Goal: Task Accomplishment & Management: Manage account settings

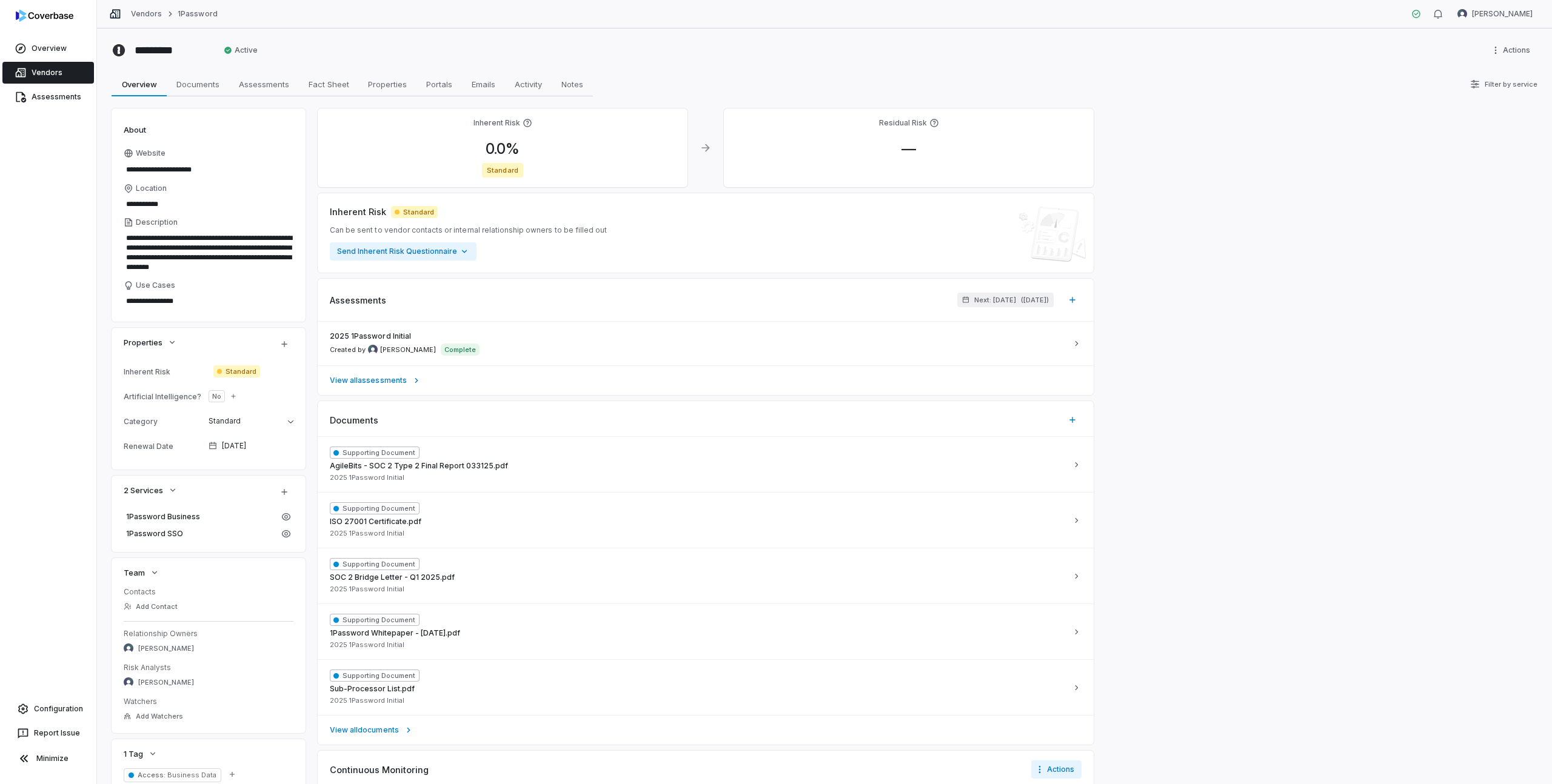
click at [67, 76] on link "Vendors" at bounding box center [48, 72] width 92 height 21
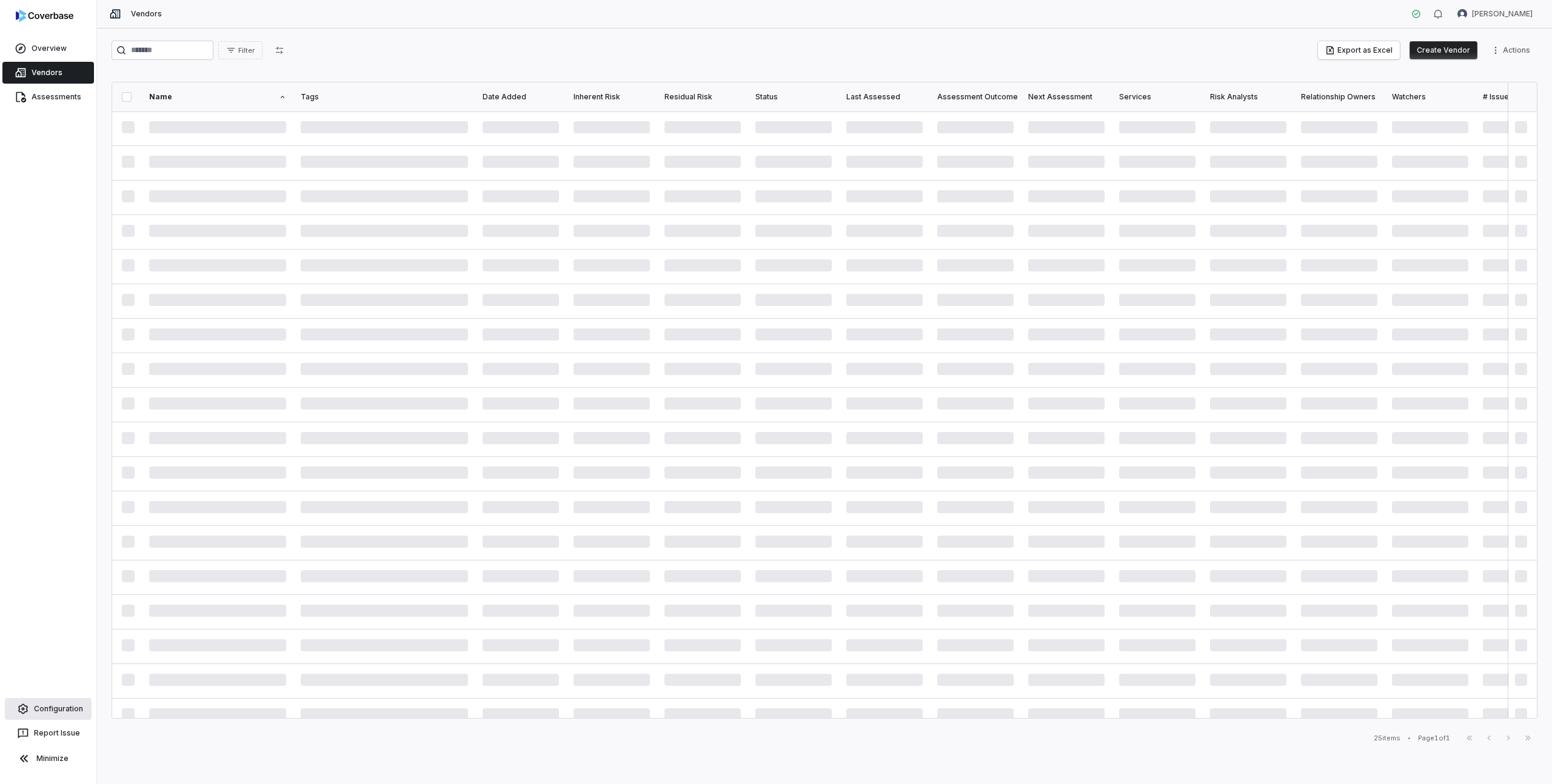
click at [45, 710] on span "Configuration" at bounding box center [59, 709] width 49 height 10
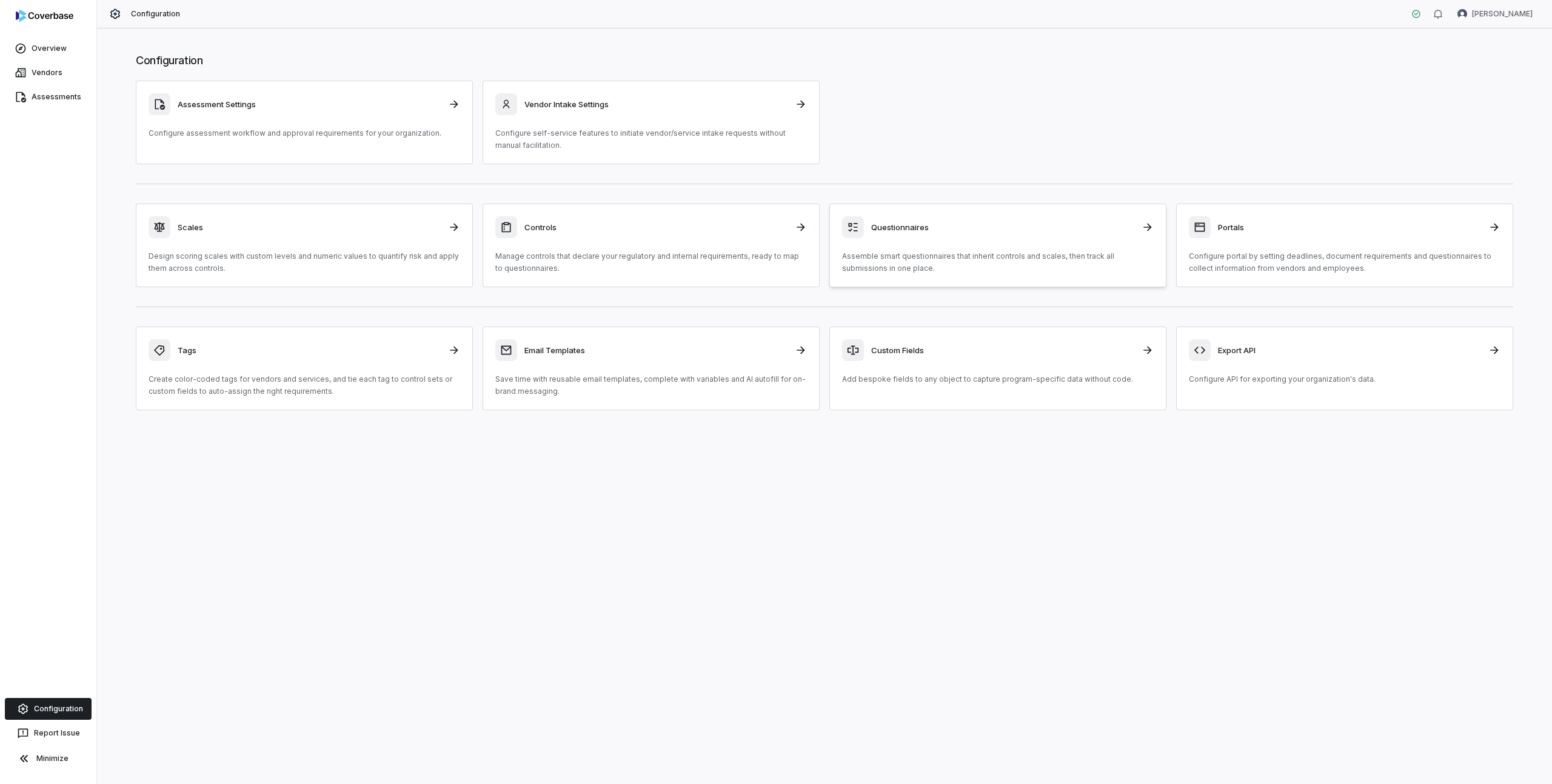
click at [929, 268] on p "Assemble smart questionnaires that inherit controls and scales, then track all …" at bounding box center [997, 262] width 311 height 24
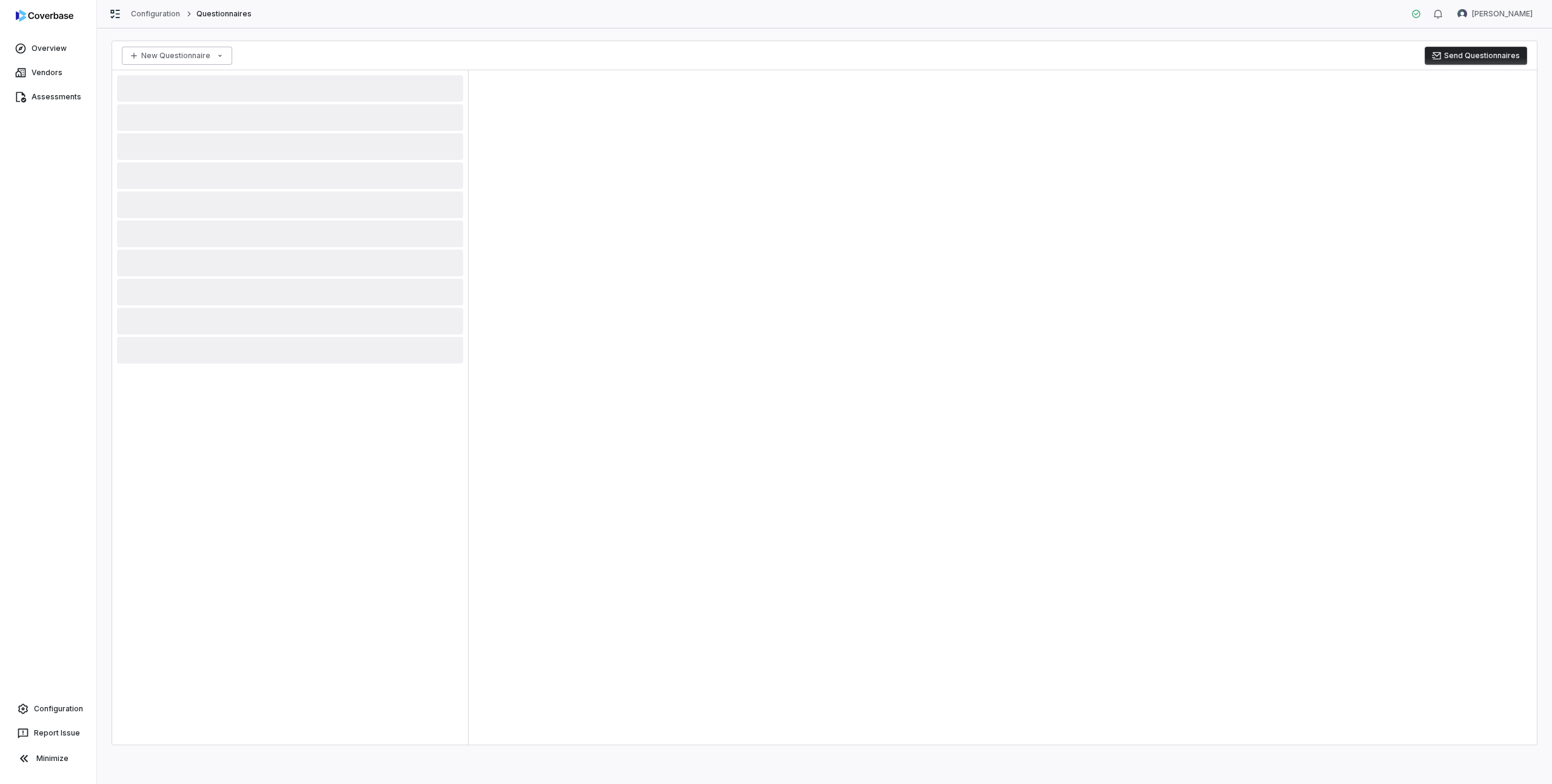
click at [135, 55] on html "Overview Vendors Assessments Configuration Report Issue Minimize Configuration …" at bounding box center [776, 392] width 1552 height 784
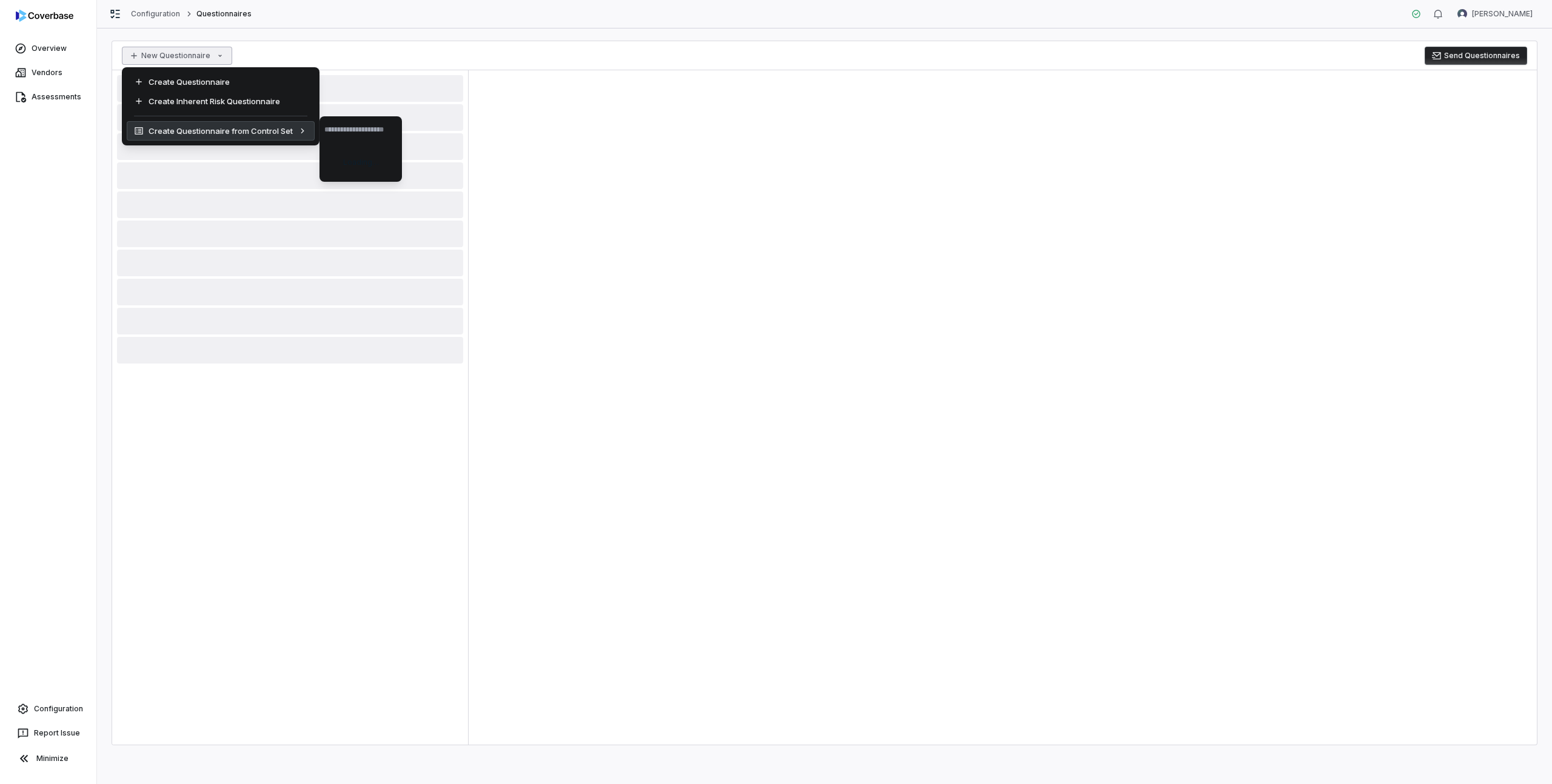
click at [179, 133] on div "Create Questionnaire from Control Set" at bounding box center [220, 131] width 188 height 20
click at [338, 131] on input "text" at bounding box center [361, 129] width 73 height 26
type input "***"
click at [338, 137] on input "***" at bounding box center [361, 129] width 73 height 26
click at [345, 132] on input "***" at bounding box center [361, 129] width 73 height 26
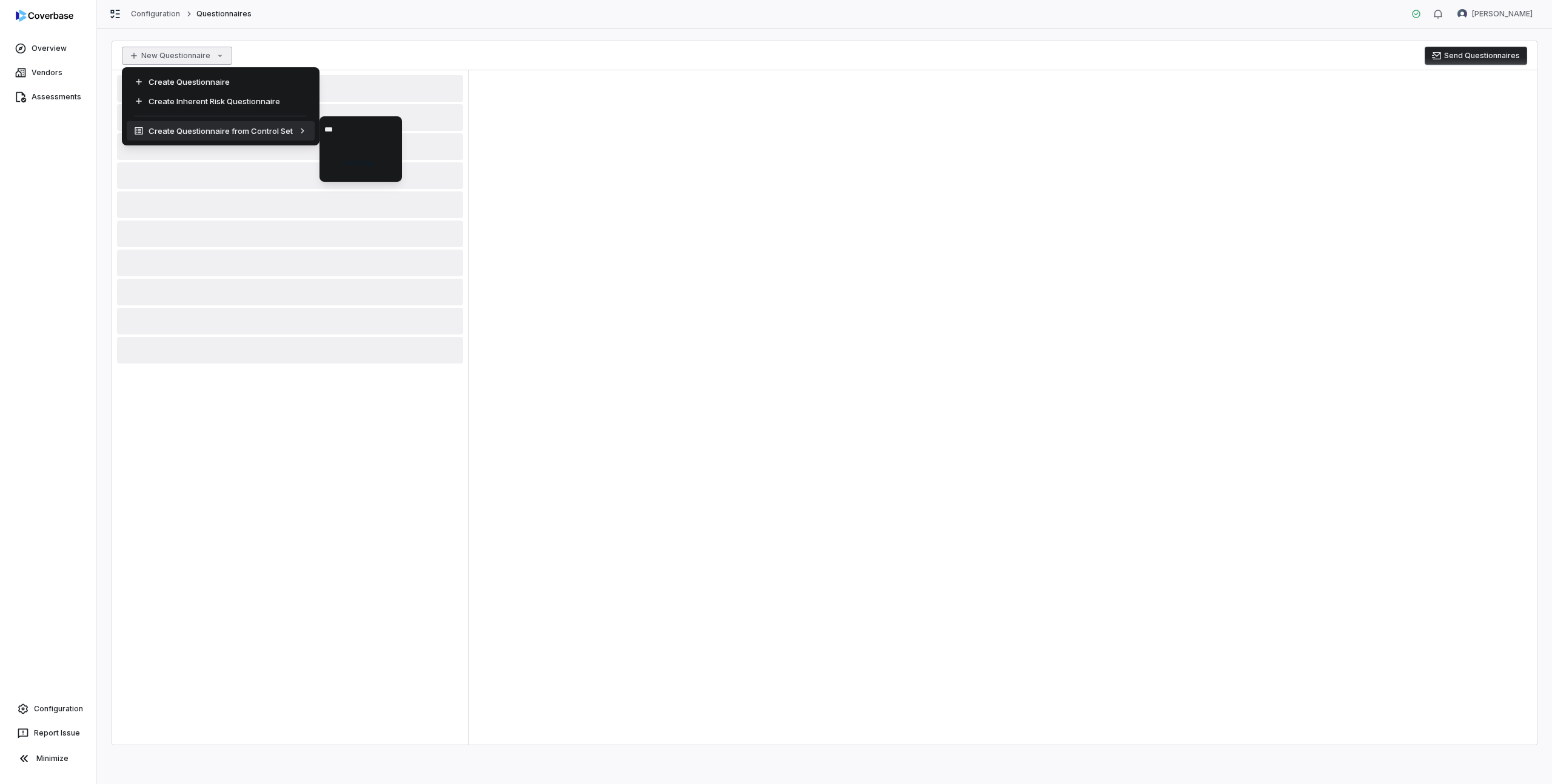
click at [546, 166] on html "Overview Vendors Assessments Configuration Report Issue Minimize Configuration …" at bounding box center [776, 392] width 1552 height 784
click at [217, 59] on html "Overview Vendors Assessments Configuration Report Issue Minimize Configuration …" at bounding box center [776, 392] width 1552 height 784
click at [244, 130] on div "Create Questionnaire from Control Set" at bounding box center [220, 131] width 188 height 20
click at [336, 129] on input "text" at bounding box center [361, 129] width 73 height 26
type input "***"
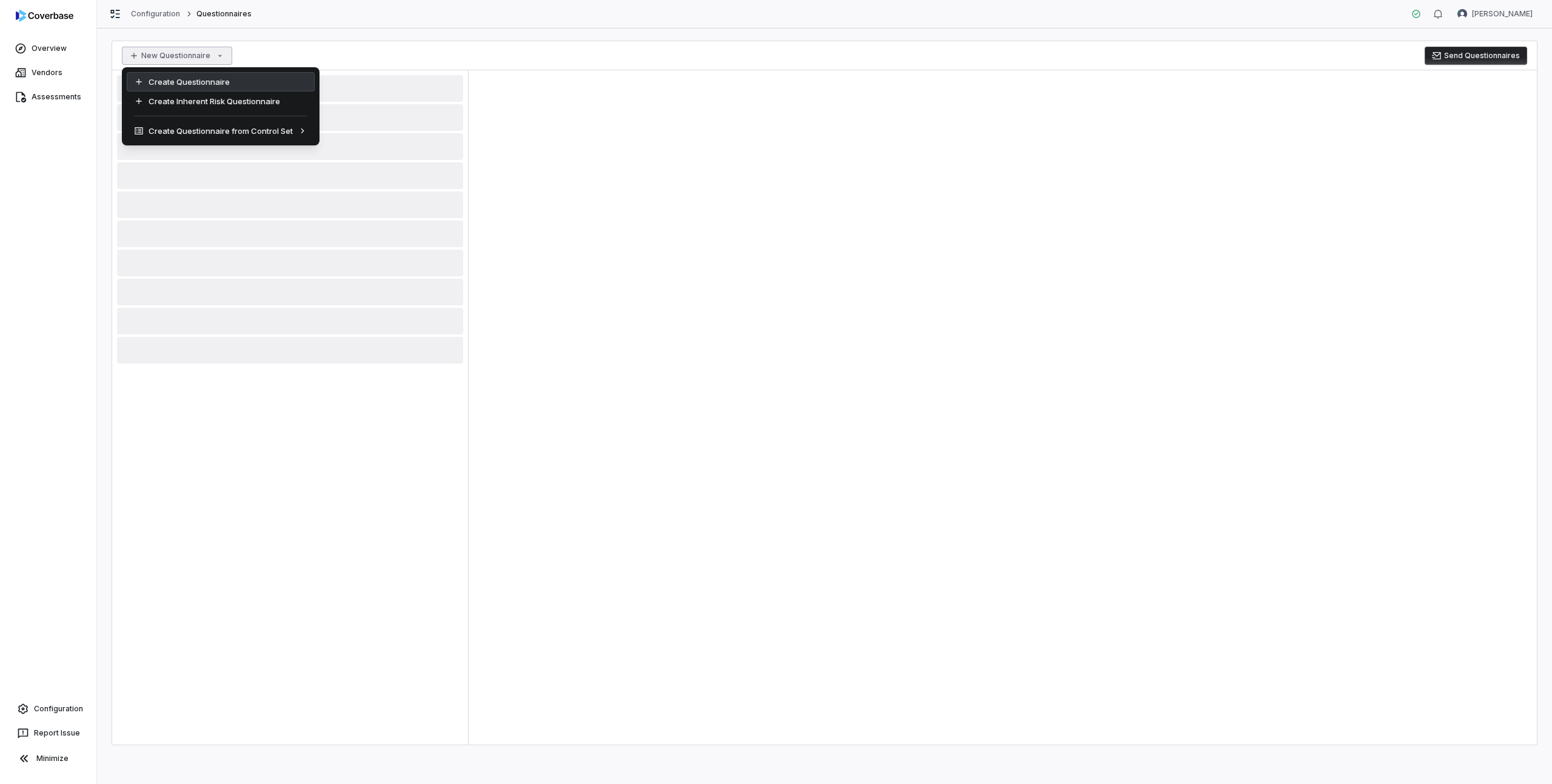
click at [214, 85] on div "Create Questionnaire" at bounding box center [220, 82] width 188 height 20
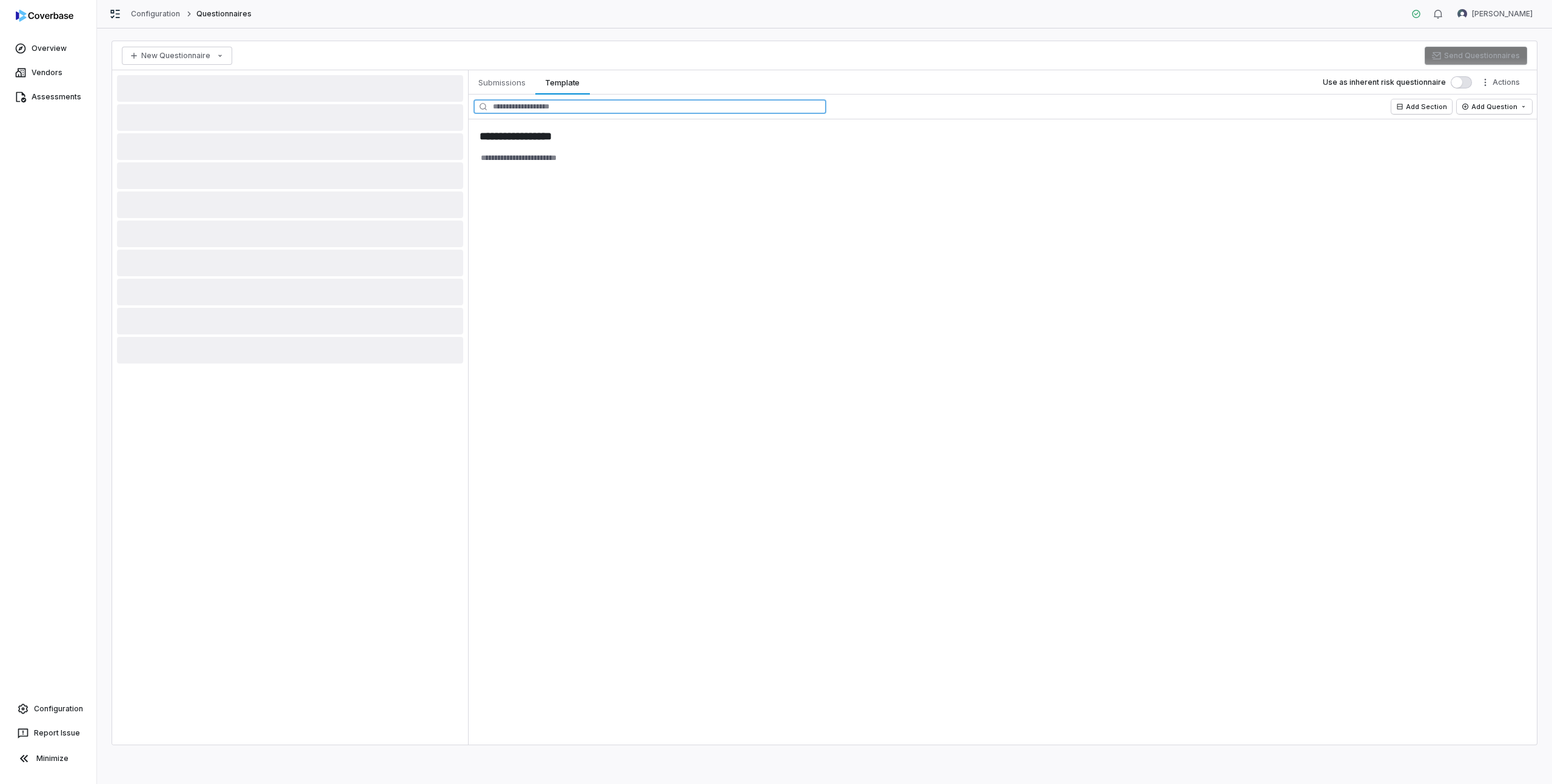
click at [569, 109] on input "text" at bounding box center [650, 106] width 353 height 15
click at [1446, 103] on button "Add Section" at bounding box center [1421, 106] width 60 height 15
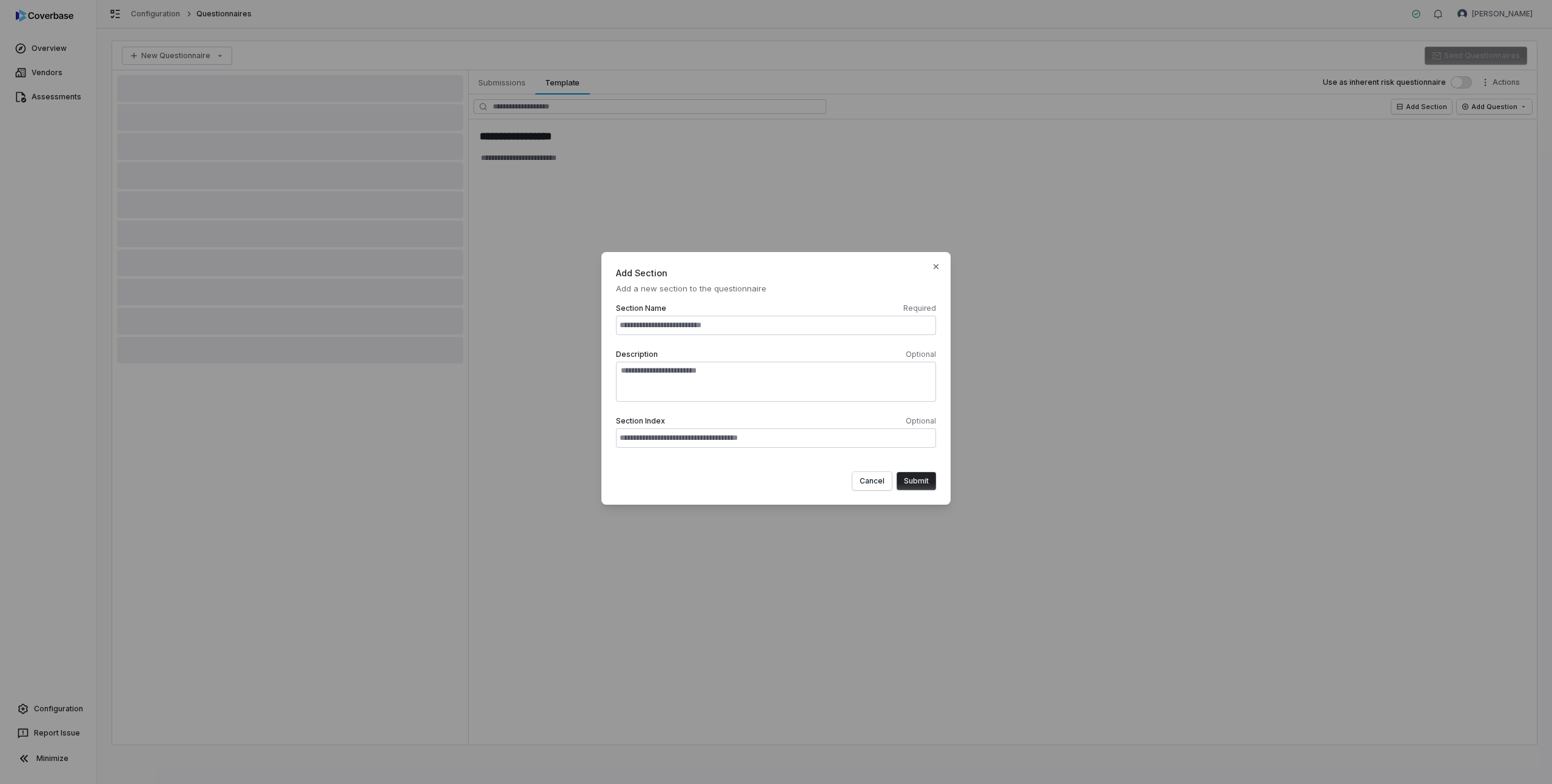
click at [664, 323] on input "text" at bounding box center [776, 326] width 320 height 20
click at [643, 440] on input "text" at bounding box center [776, 438] width 320 height 20
click at [862, 484] on button "Cancel" at bounding box center [872, 481] width 39 height 19
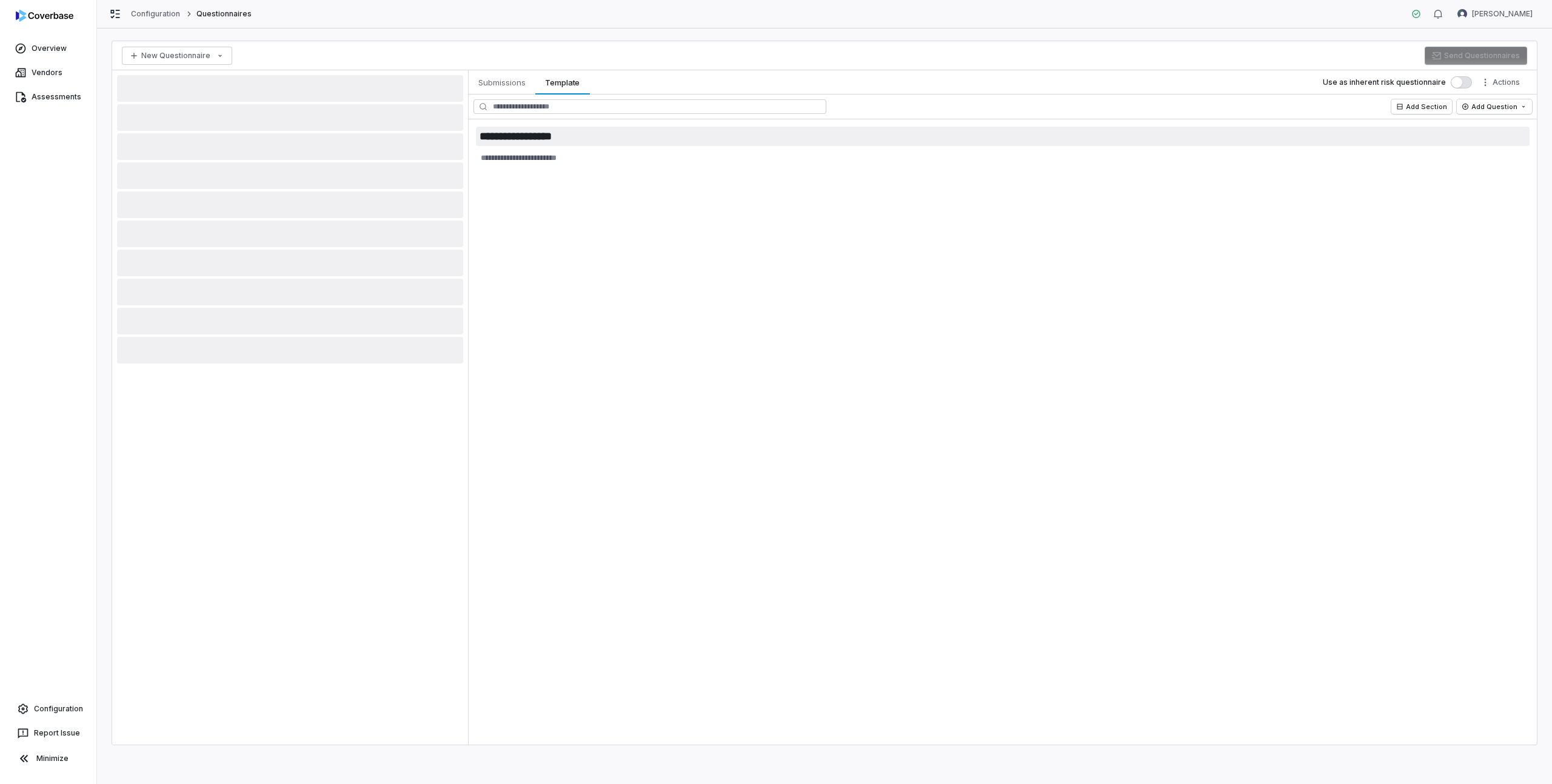
click at [535, 141] on input "**********" at bounding box center [1003, 137] width 1054 height 20
click at [537, 163] on textarea at bounding box center [1003, 158] width 1054 height 20
click at [1510, 86] on html "**********" at bounding box center [776, 392] width 1552 height 784
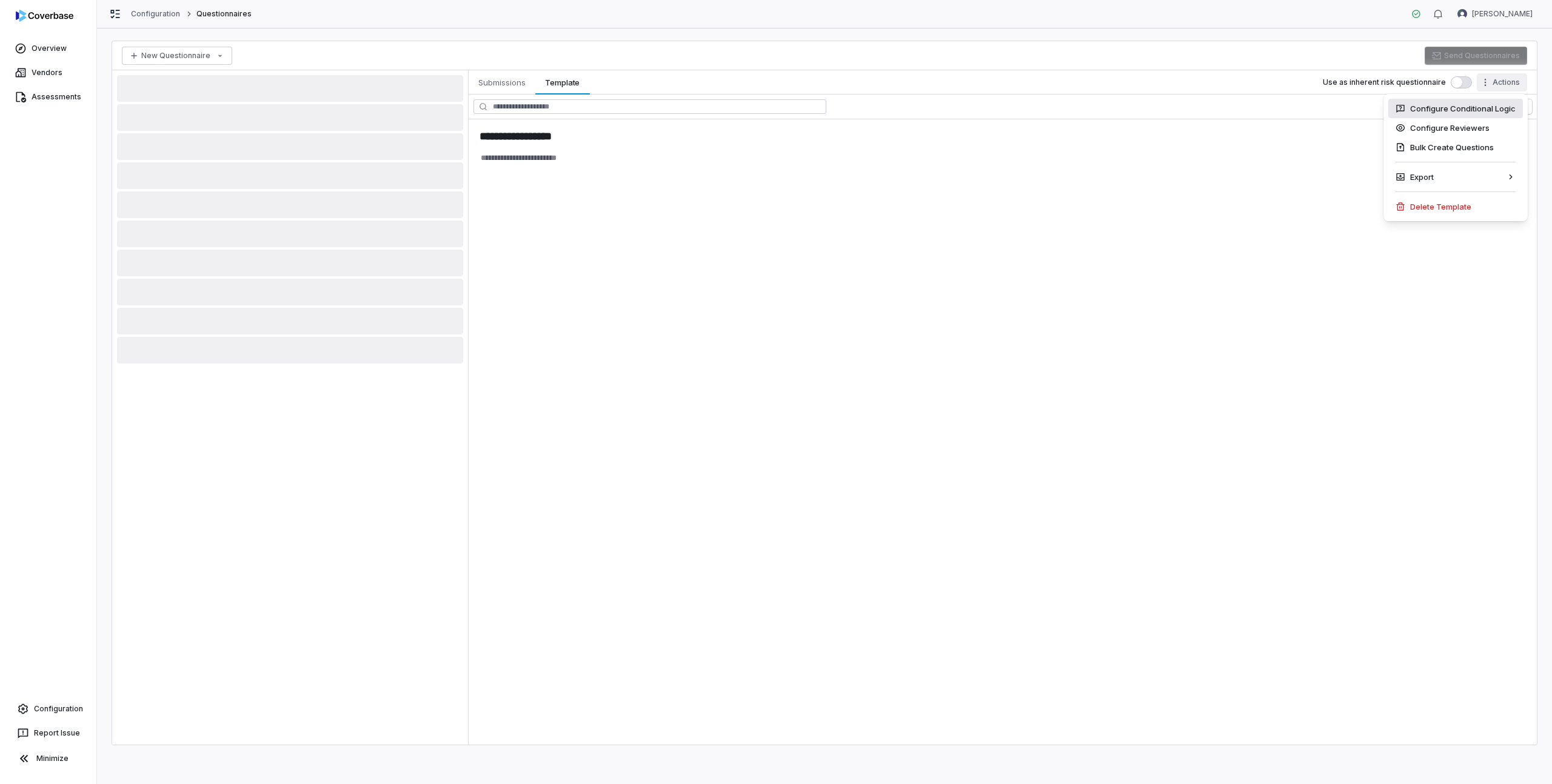
click at [1458, 108] on div "Configure Conditional Logic" at bounding box center [1455, 108] width 135 height 20
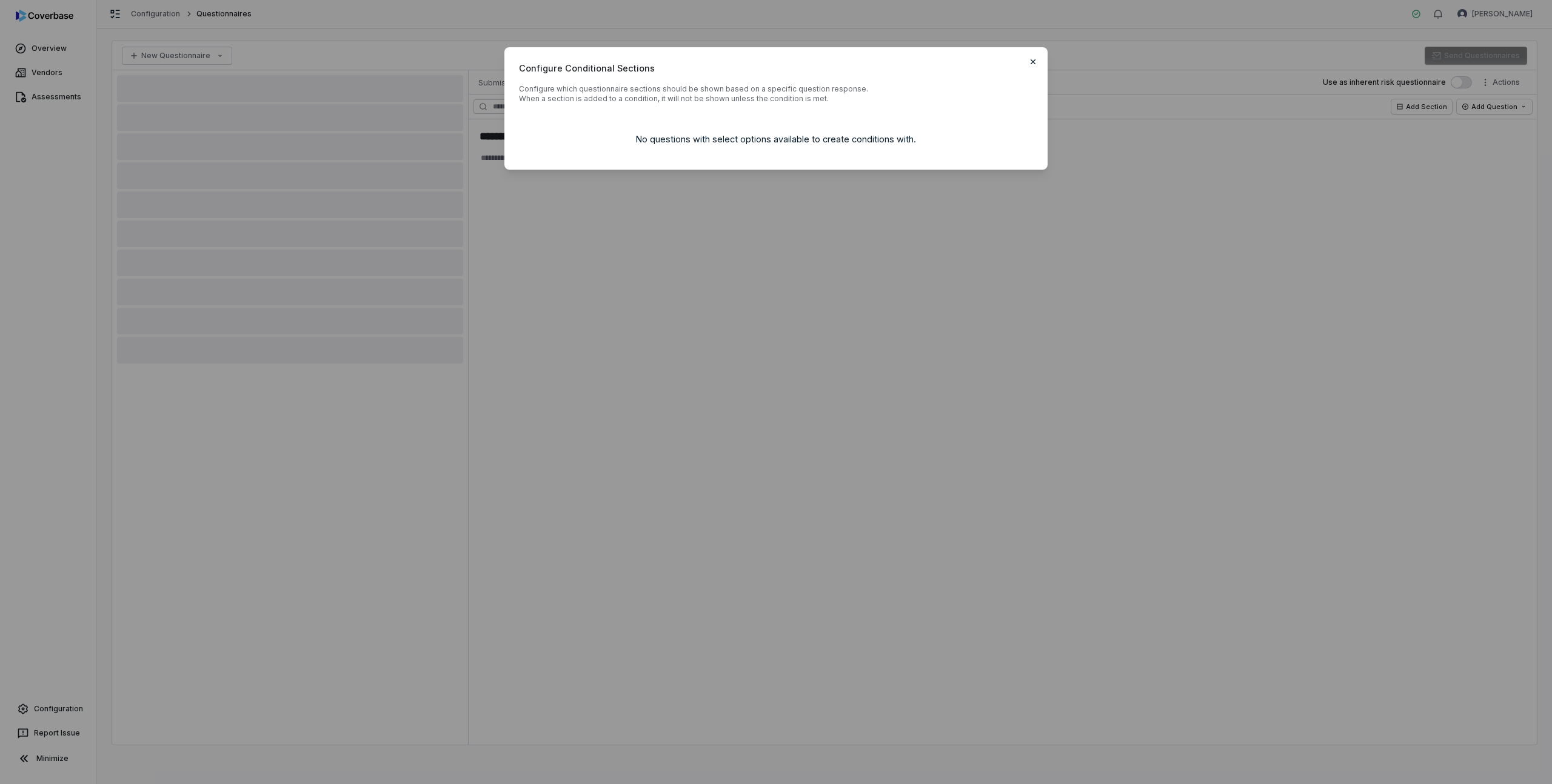
click at [1032, 63] on icon "button" at bounding box center [1033, 61] width 10 height 10
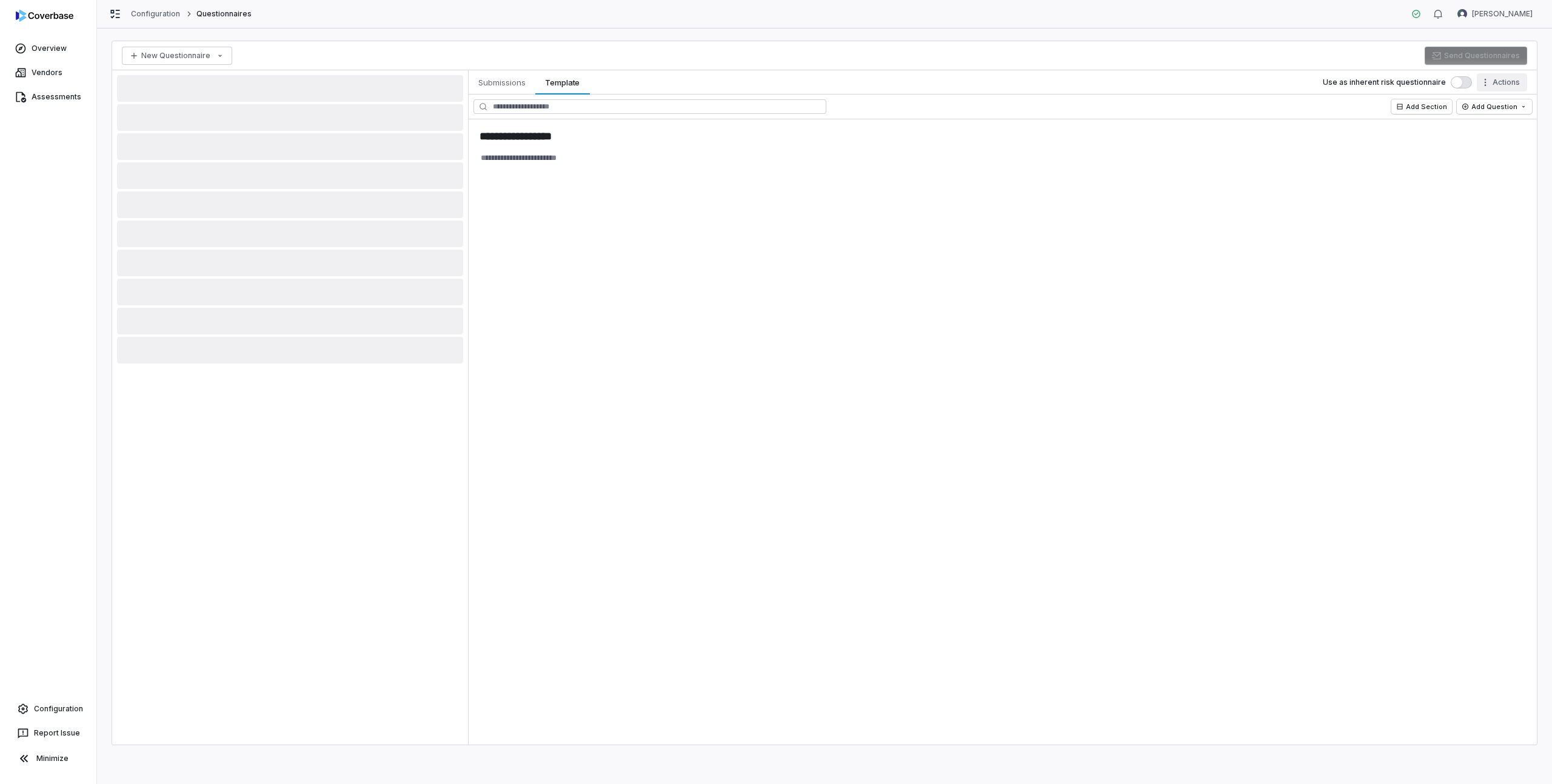
click at [1508, 88] on html "**********" at bounding box center [776, 392] width 1552 height 784
click at [1487, 142] on div "Bulk Create Questions" at bounding box center [1455, 147] width 135 height 20
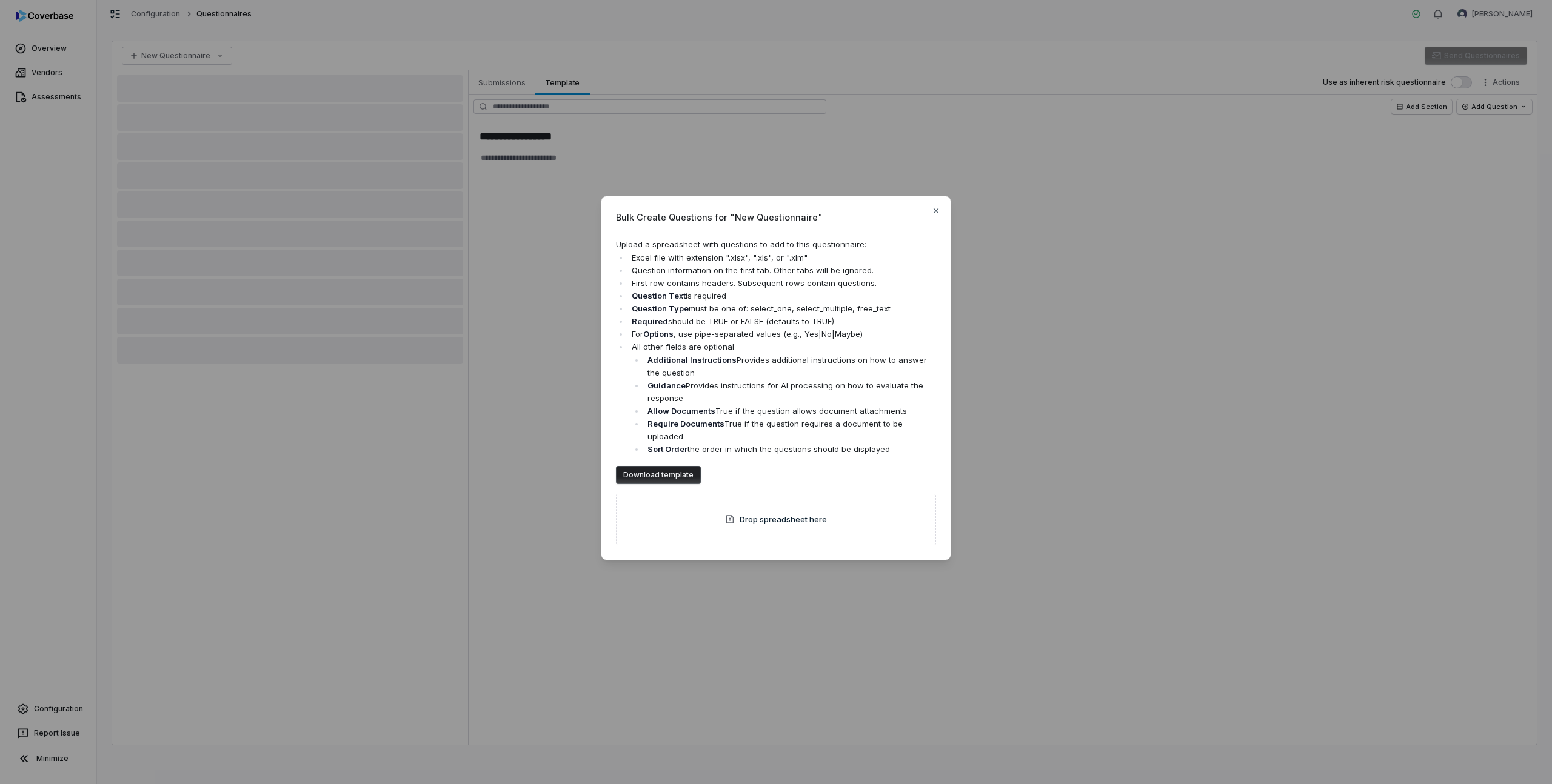
drag, startPoint x: 638, startPoint y: 318, endPoint x: 861, endPoint y: 333, distance: 223.5
click at [861, 333] on ul "Excel file with extension ".xlsx", ".xls", or ".xlm" Question information on th…" at bounding box center [776, 354] width 320 height 205
click at [861, 328] on li "Required should be TRUE or FALSE (defaults to TRUE)" at bounding box center [782, 321] width 307 height 13
drag, startPoint x: 633, startPoint y: 353, endPoint x: 745, endPoint y: 359, distance: 112.2
click at [745, 359] on li "All other fields are optional Additional Instructions Provides additional instr…" at bounding box center [782, 398] width 307 height 115
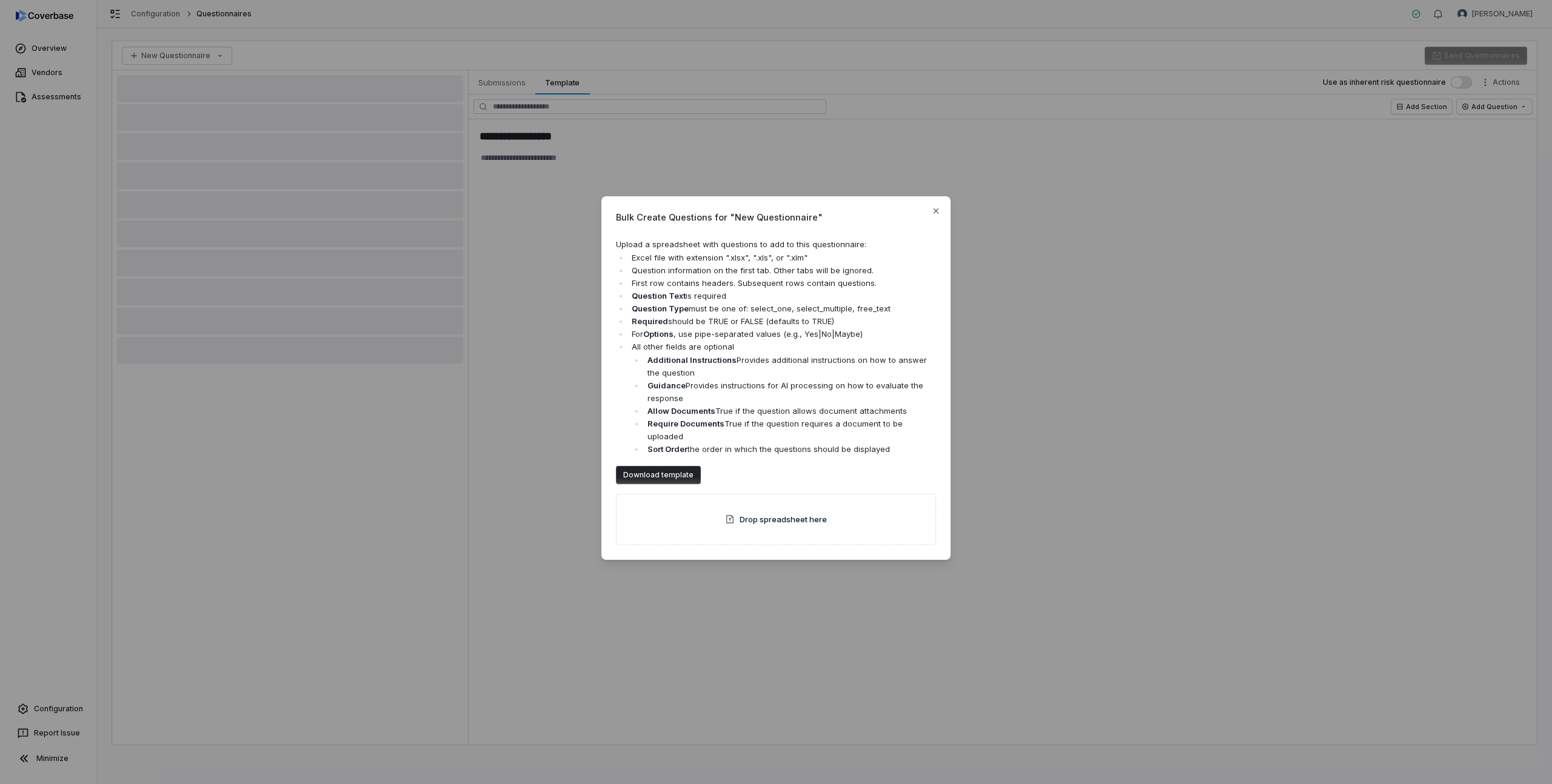
click at [745, 358] on li "All other fields are optional Additional Instructions Provides additional instr…" at bounding box center [782, 398] width 307 height 115
click at [746, 356] on li "All other fields are optional Additional Instructions Provides additional instr…" at bounding box center [782, 398] width 307 height 115
click at [730, 353] on li "All other fields are optional Additional Instructions Provides additional instr…" at bounding box center [782, 398] width 307 height 115
click at [932, 216] on icon "button" at bounding box center [936, 211] width 10 height 10
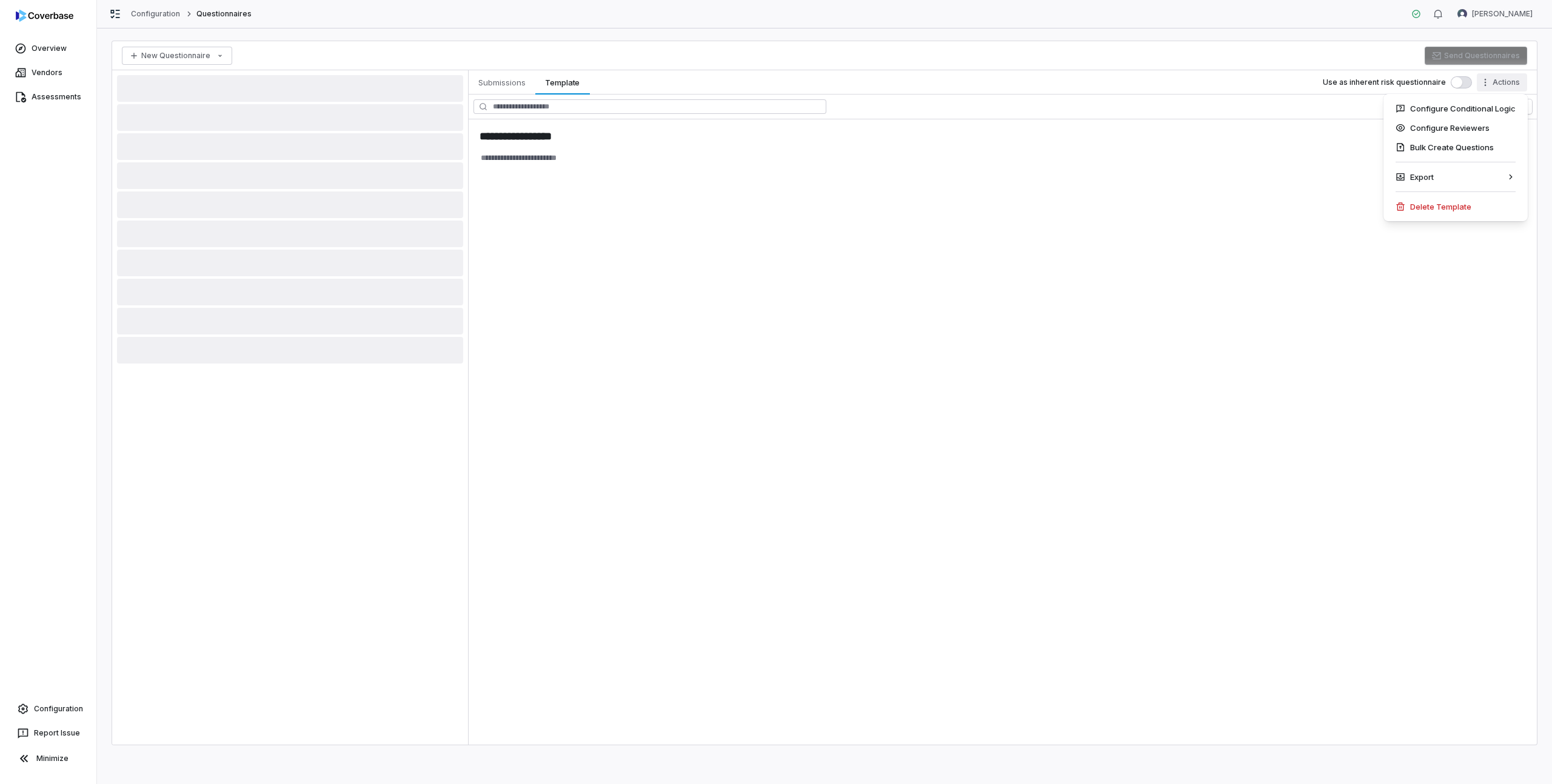
click at [1509, 80] on html "**********" at bounding box center [776, 392] width 1552 height 784
click at [1438, 202] on div "Delete Template" at bounding box center [1455, 207] width 135 height 20
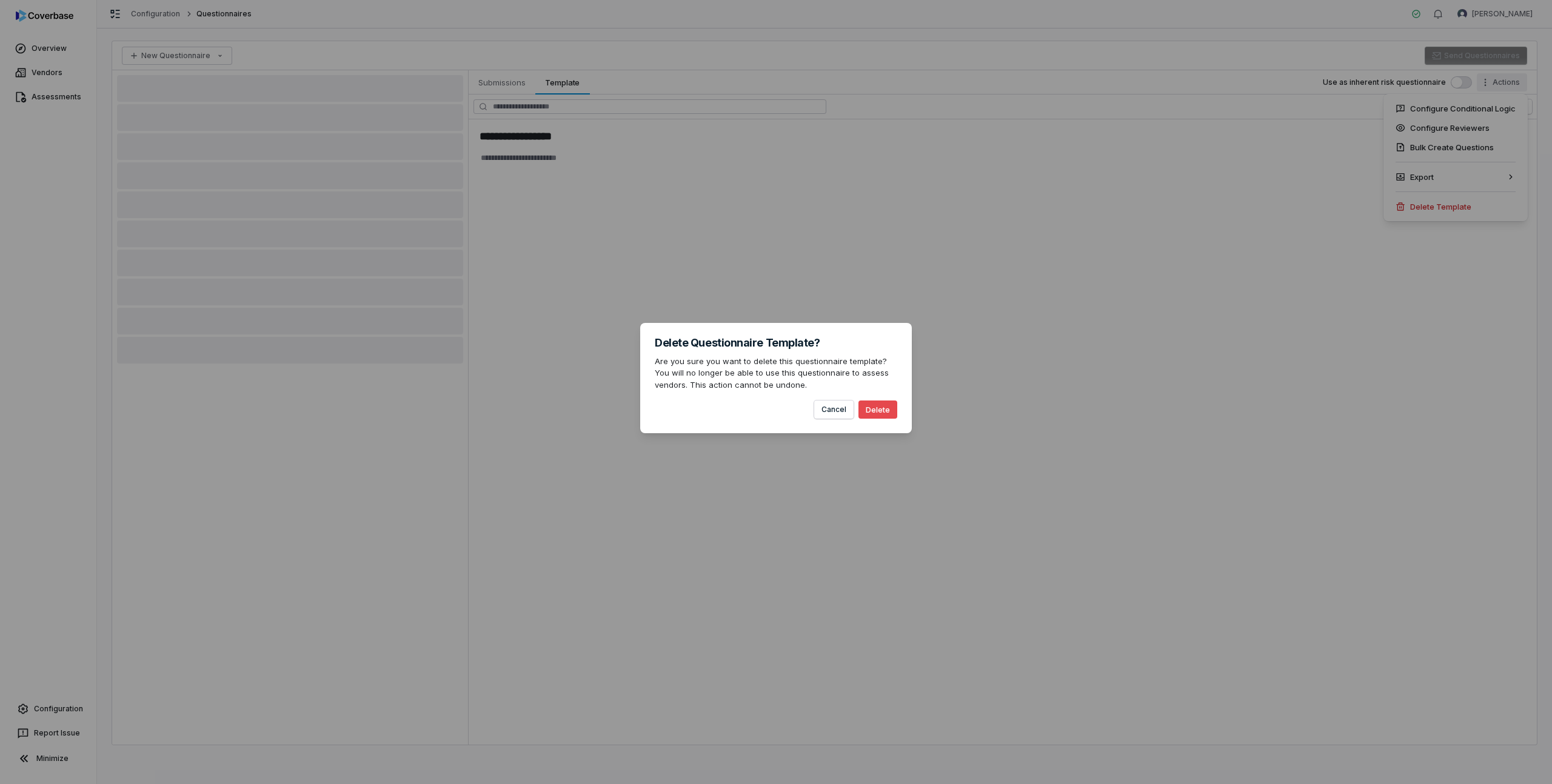
click at [887, 405] on button "Delete" at bounding box center [878, 410] width 39 height 19
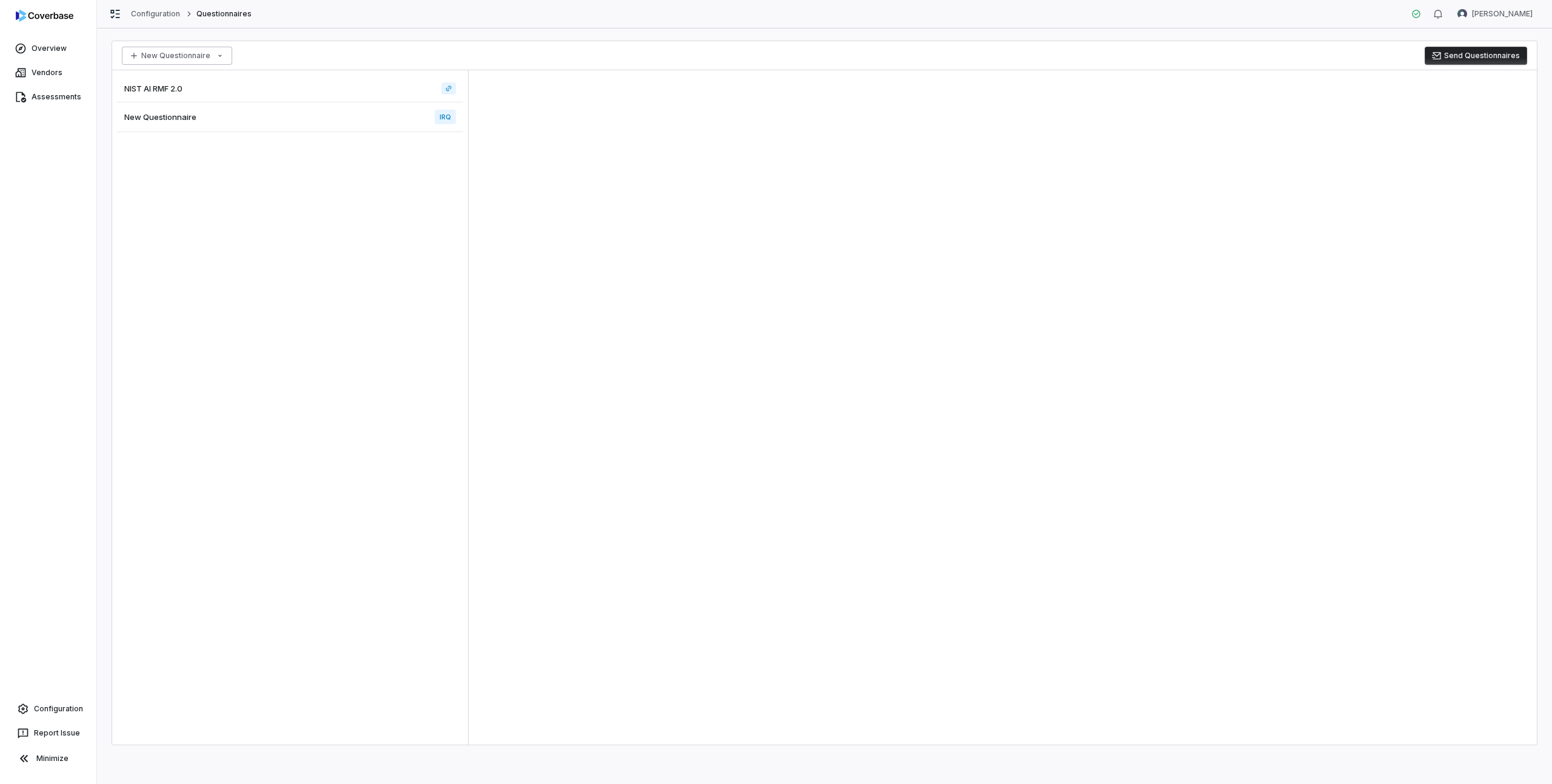
click at [214, 58] on html "Overview Vendors Assessments Configuration Report Issue Minimize Configuration …" at bounding box center [776, 392] width 1552 height 784
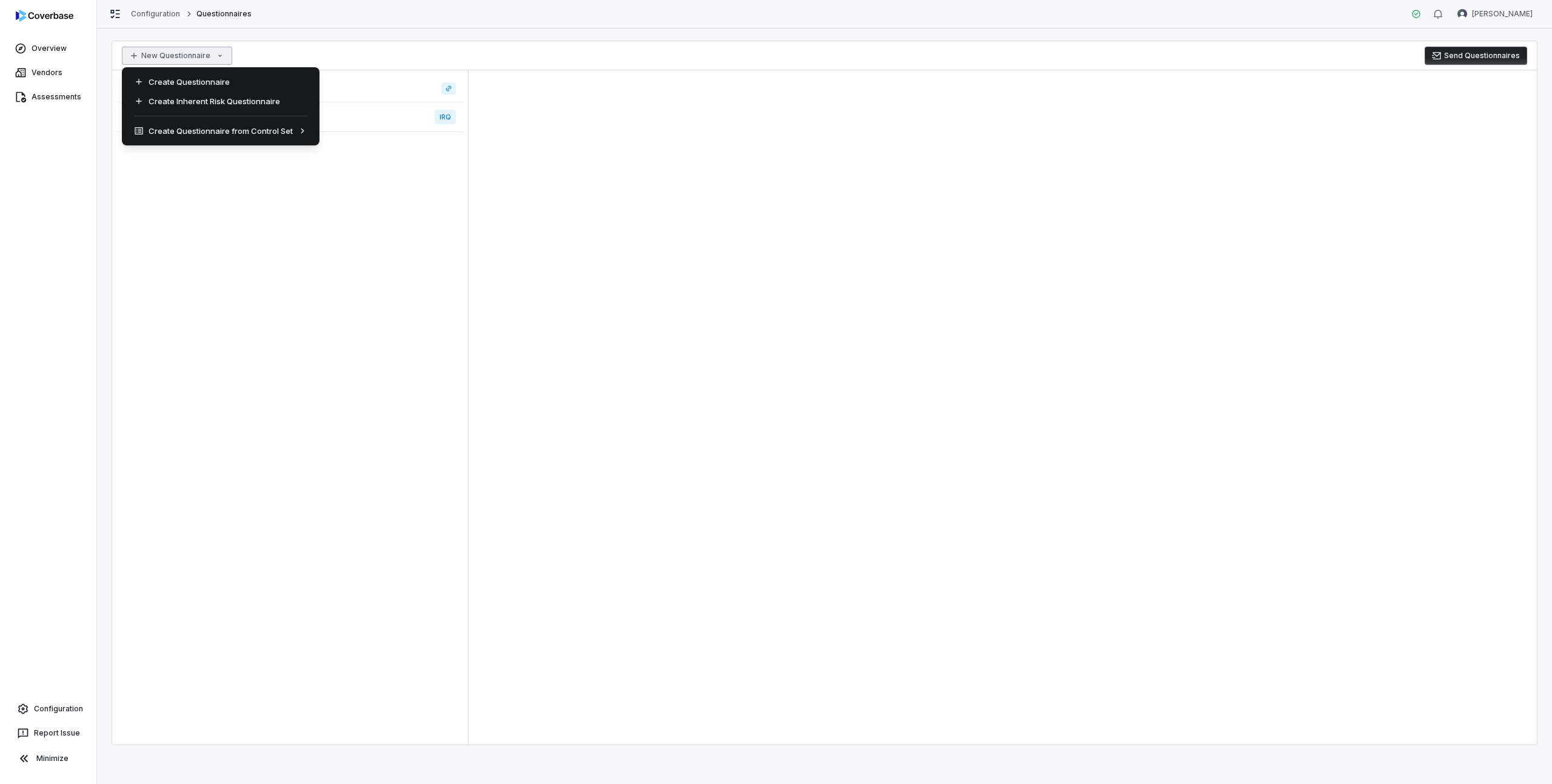
click at [214, 58] on html "Overview Vendors Assessments Configuration Report Issue Minimize Configuration …" at bounding box center [776, 392] width 1552 height 784
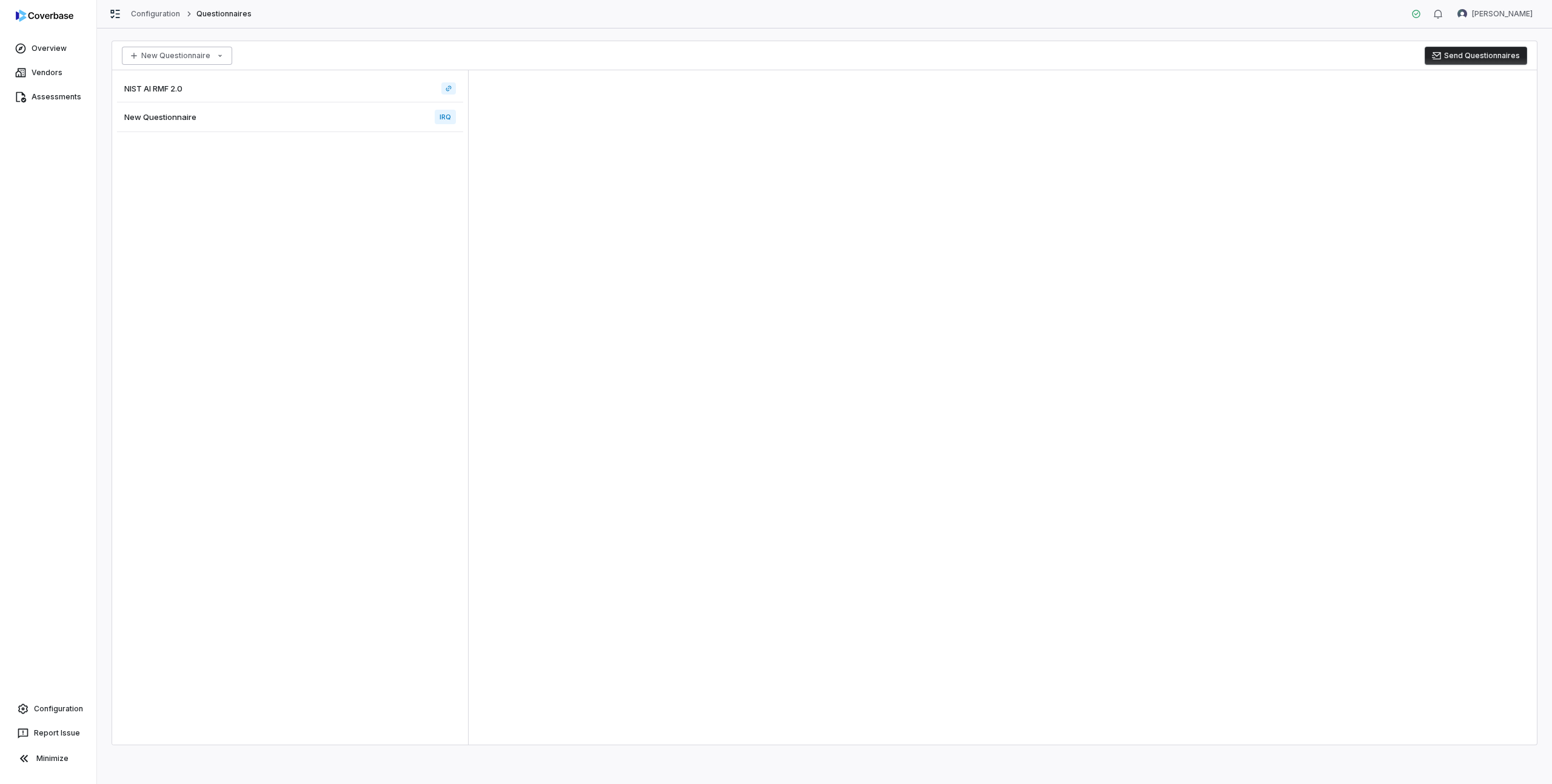
click at [225, 54] on html "Overview Vendors Assessments Configuration Report Issue Minimize Configuration …" at bounding box center [776, 392] width 1552 height 784
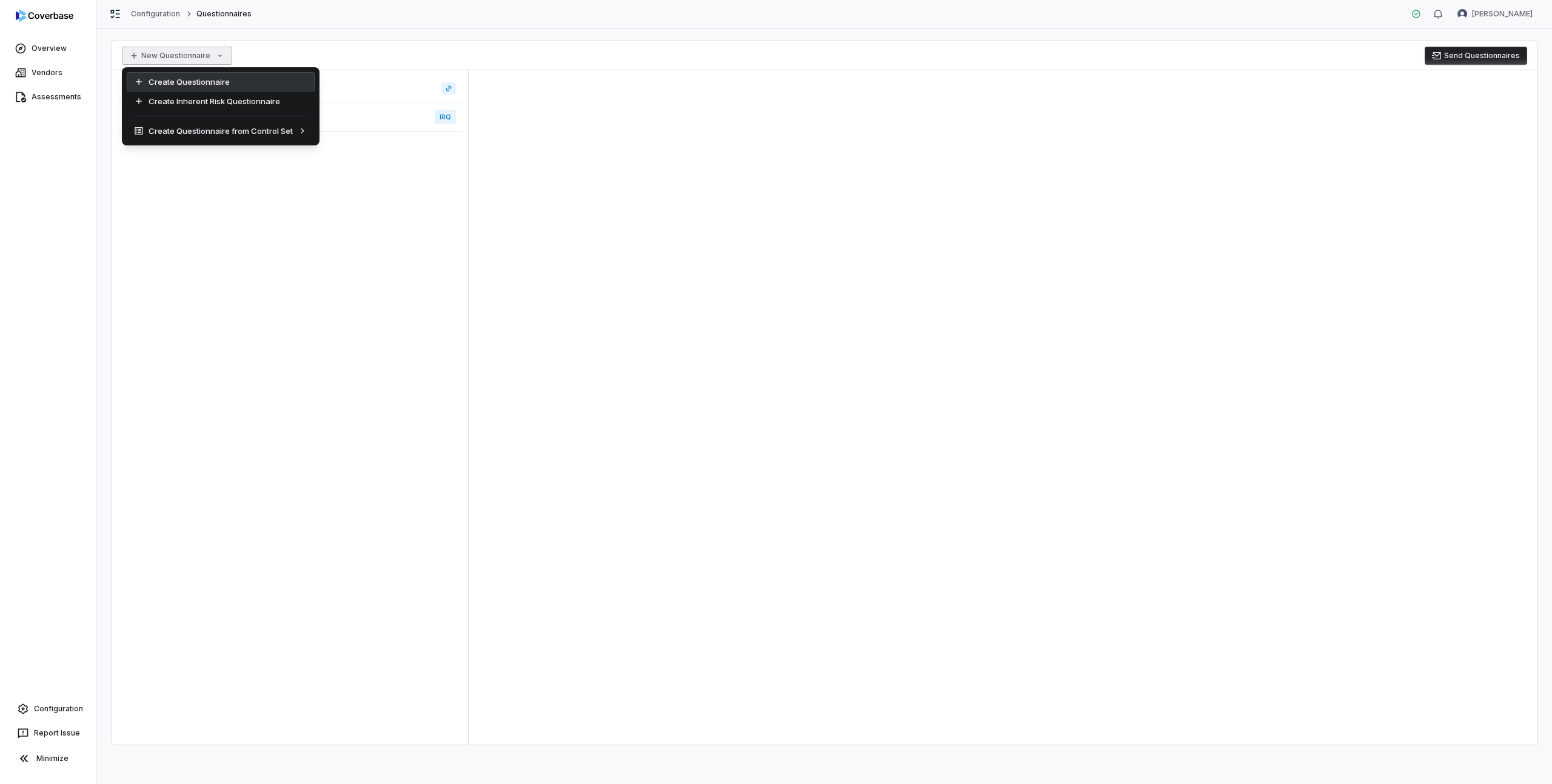
click at [231, 87] on div "Create Questionnaire" at bounding box center [220, 82] width 188 height 20
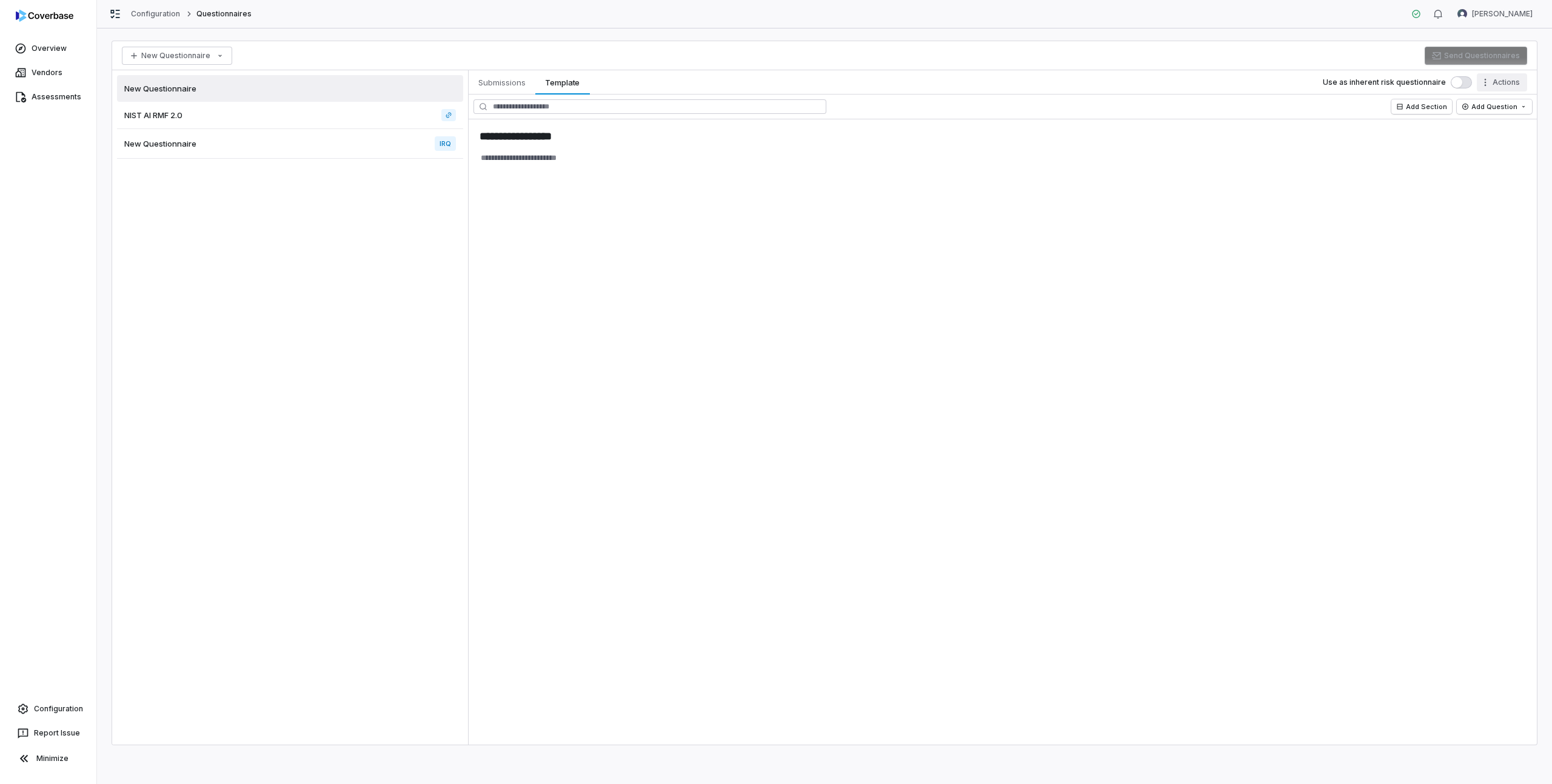
click at [1507, 83] on html "**********" at bounding box center [776, 392] width 1552 height 784
click at [1455, 200] on div "Delete Template" at bounding box center [1455, 207] width 135 height 20
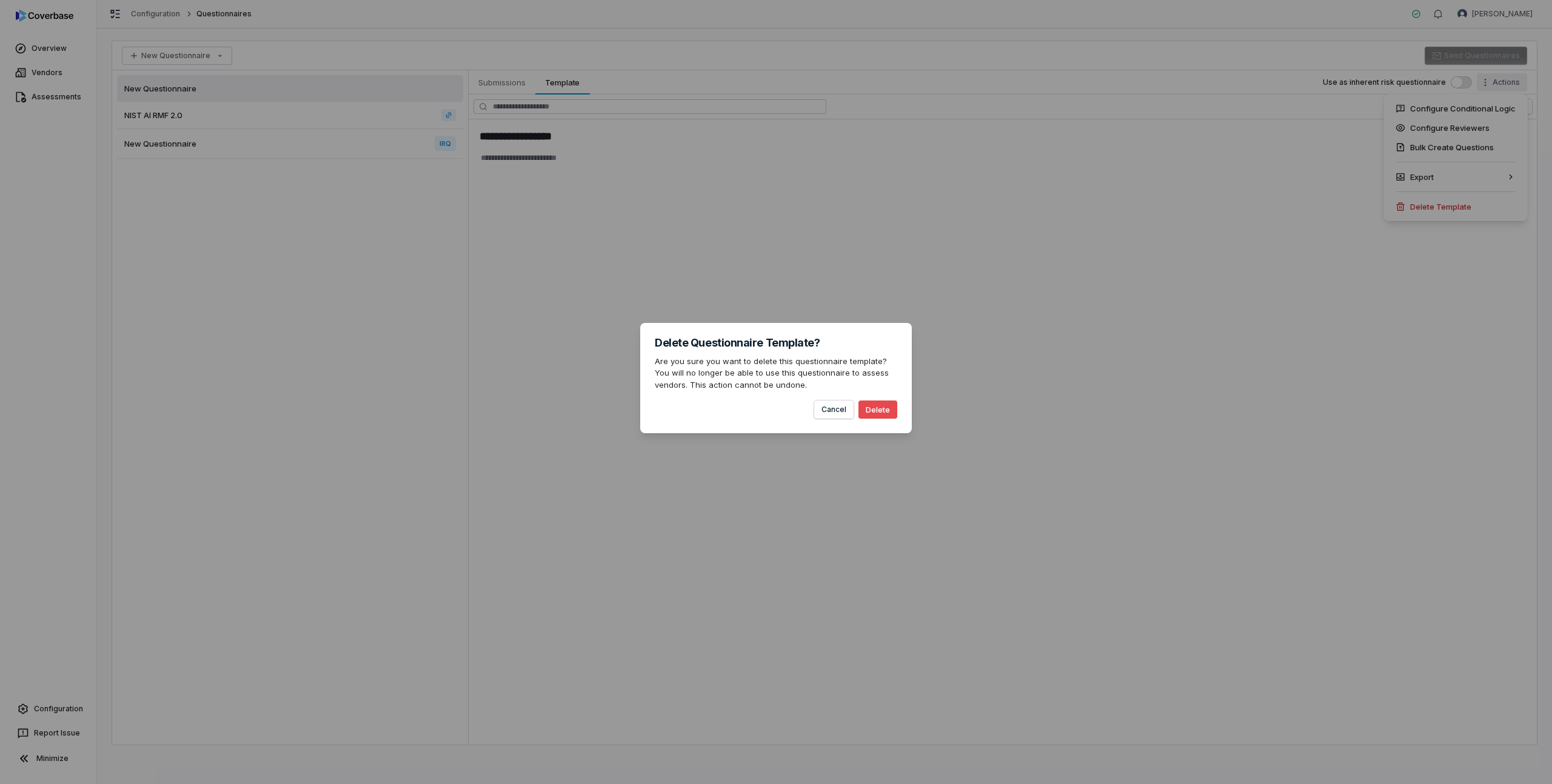
click at [885, 412] on button "Delete" at bounding box center [878, 410] width 39 height 19
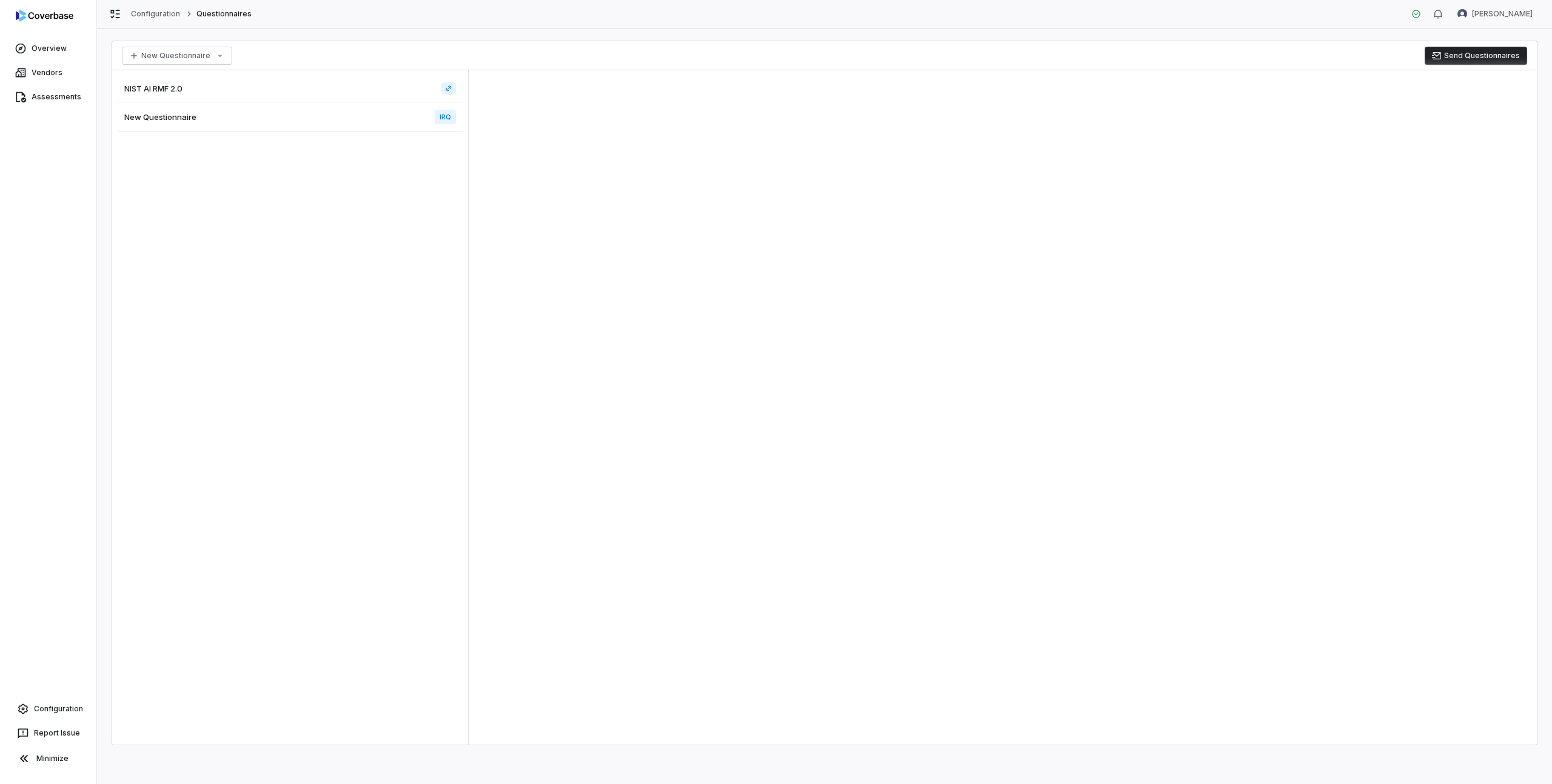
click at [186, 88] on div "NIST AI RMF 2.0" at bounding box center [290, 89] width 346 height 27
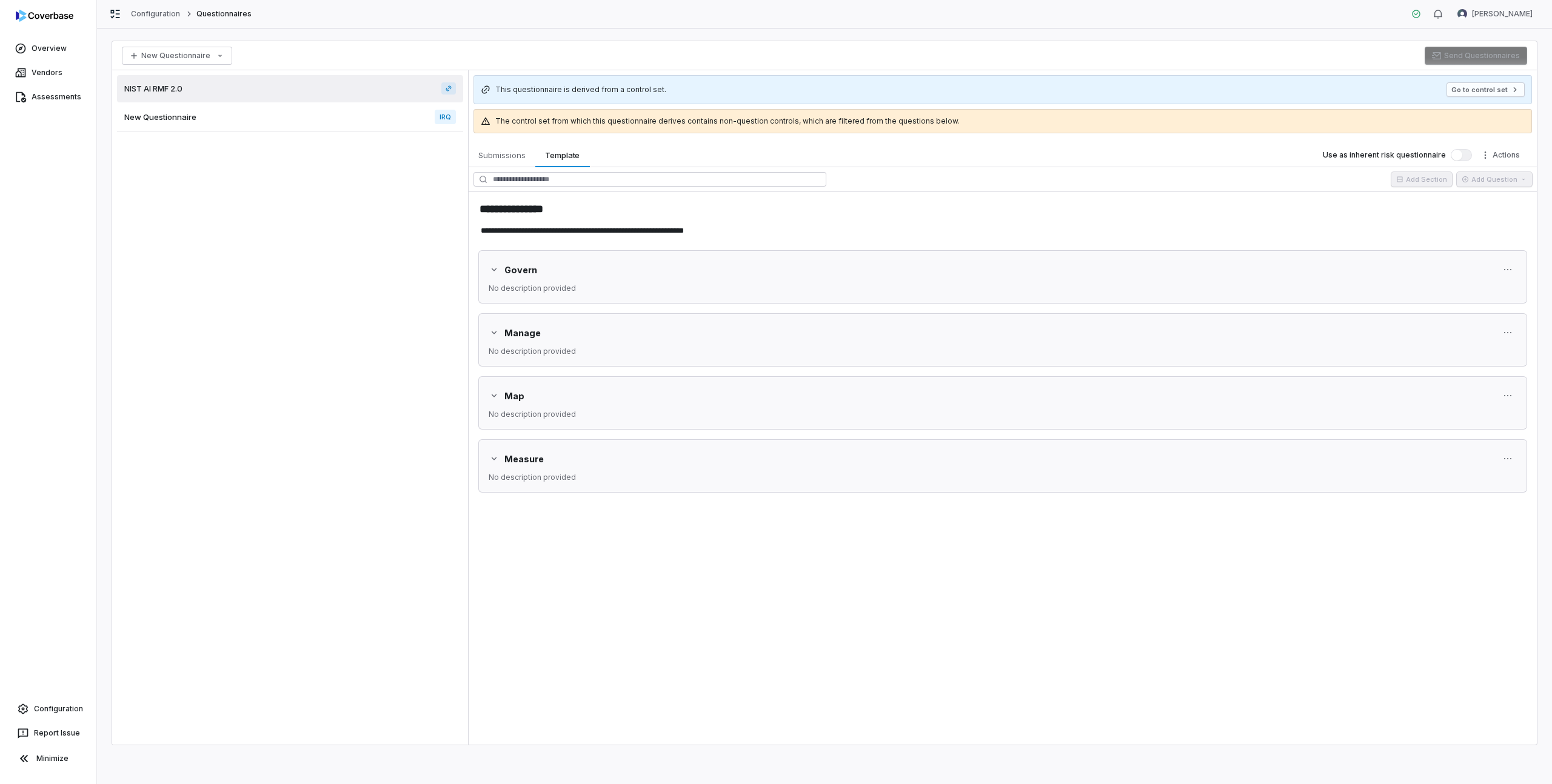
click at [494, 267] on icon "button" at bounding box center [495, 270] width 10 height 10
click at [1476, 94] on button "Go to control set" at bounding box center [1486, 90] width 78 height 15
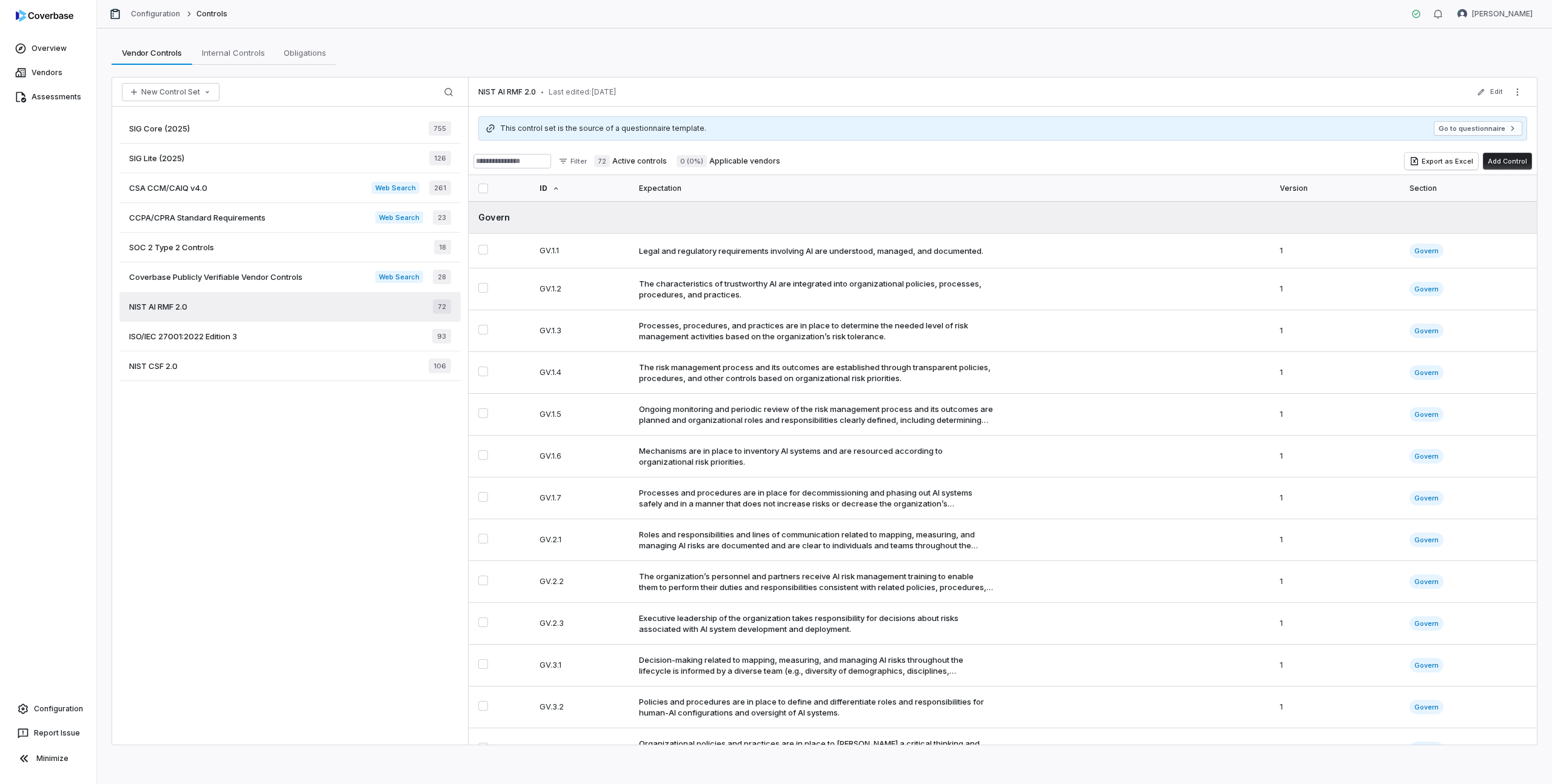
click at [484, 186] on button "button" at bounding box center [483, 188] width 10 height 10
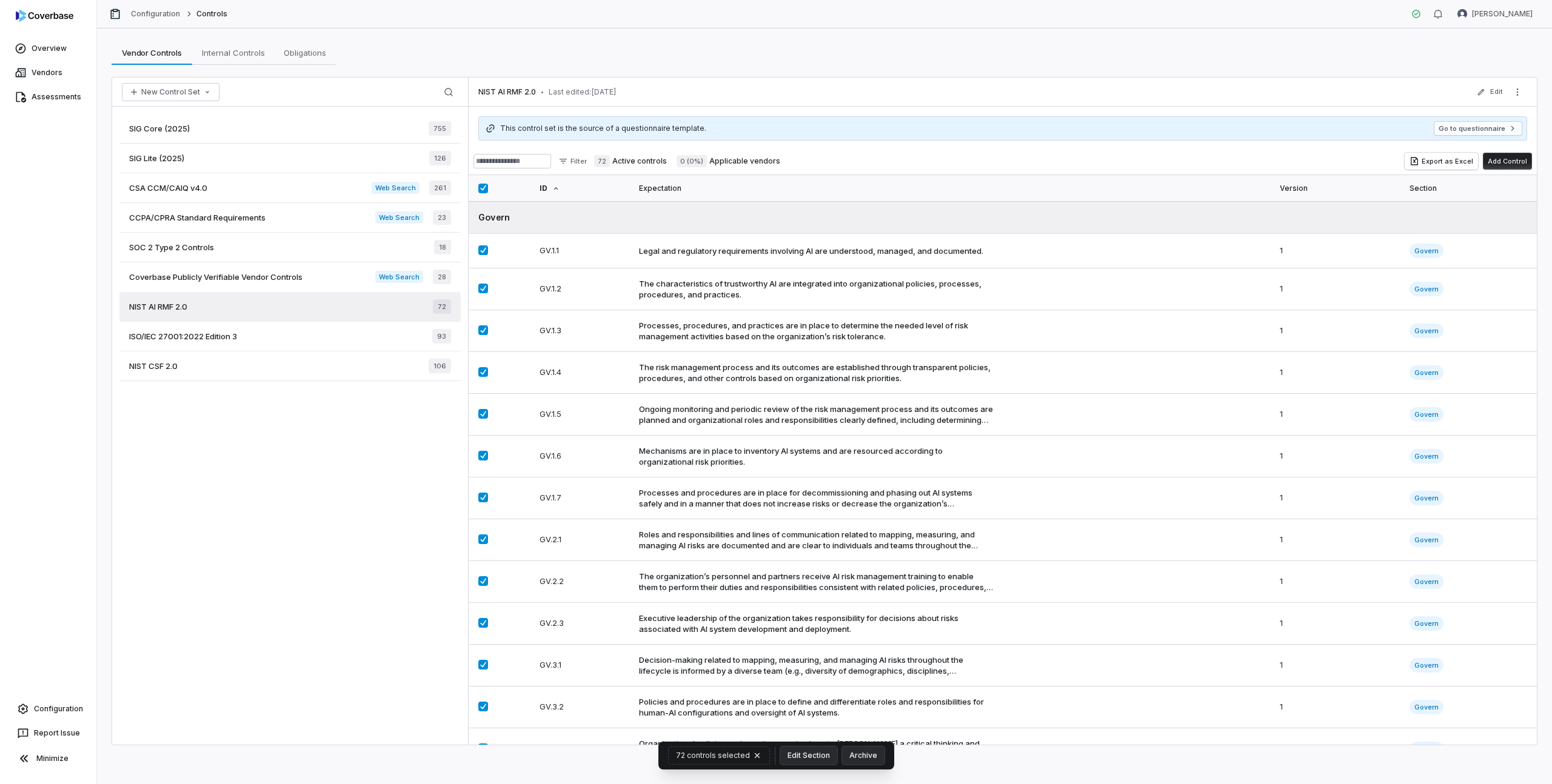
click at [1513, 164] on button "Add Control" at bounding box center [1507, 161] width 49 height 17
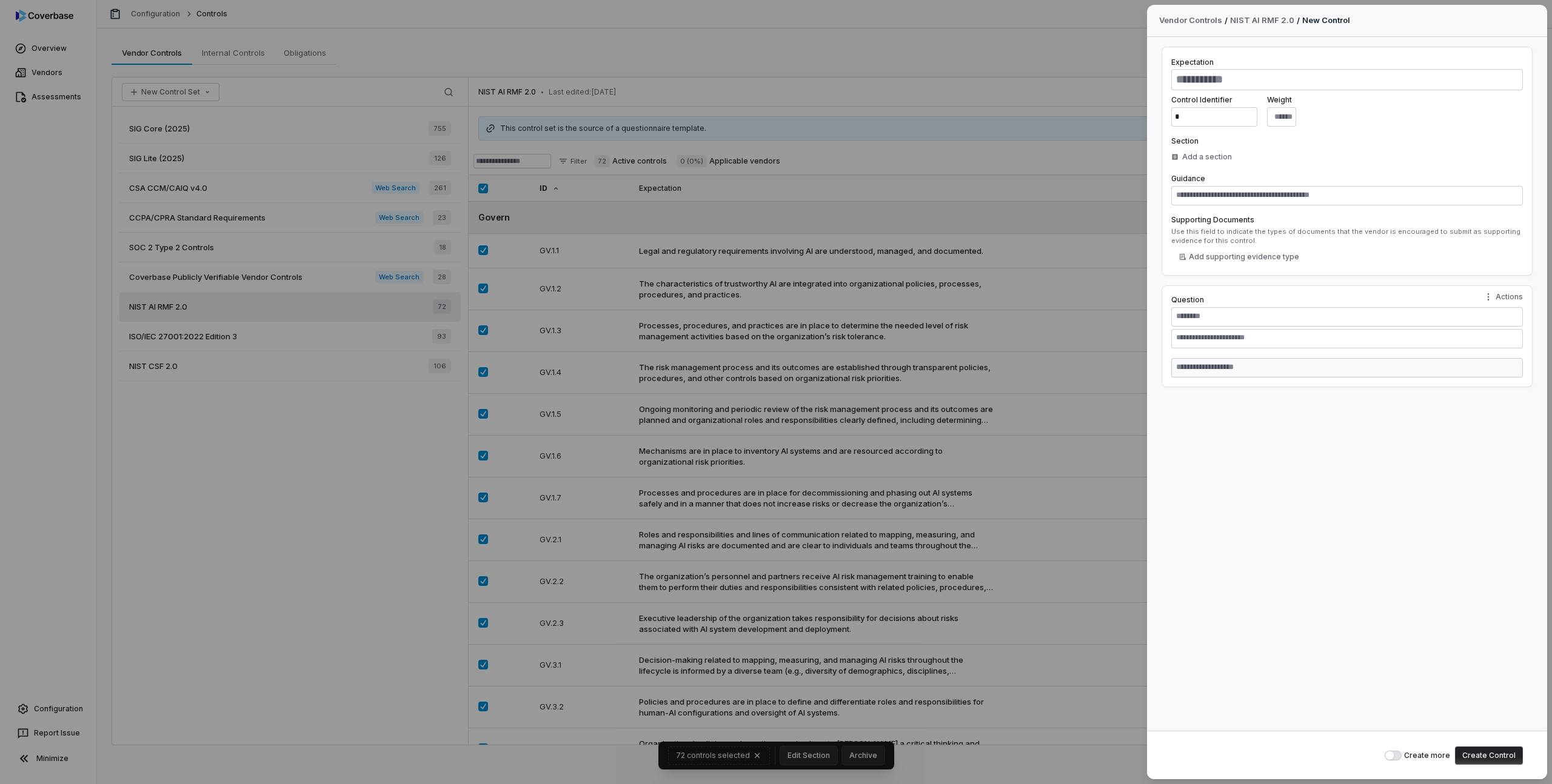
click at [858, 240] on div "Vendor Controls / NIST AI RMF 2.0 / New Control Expectation Control Identifier …" at bounding box center [776, 392] width 1552 height 784
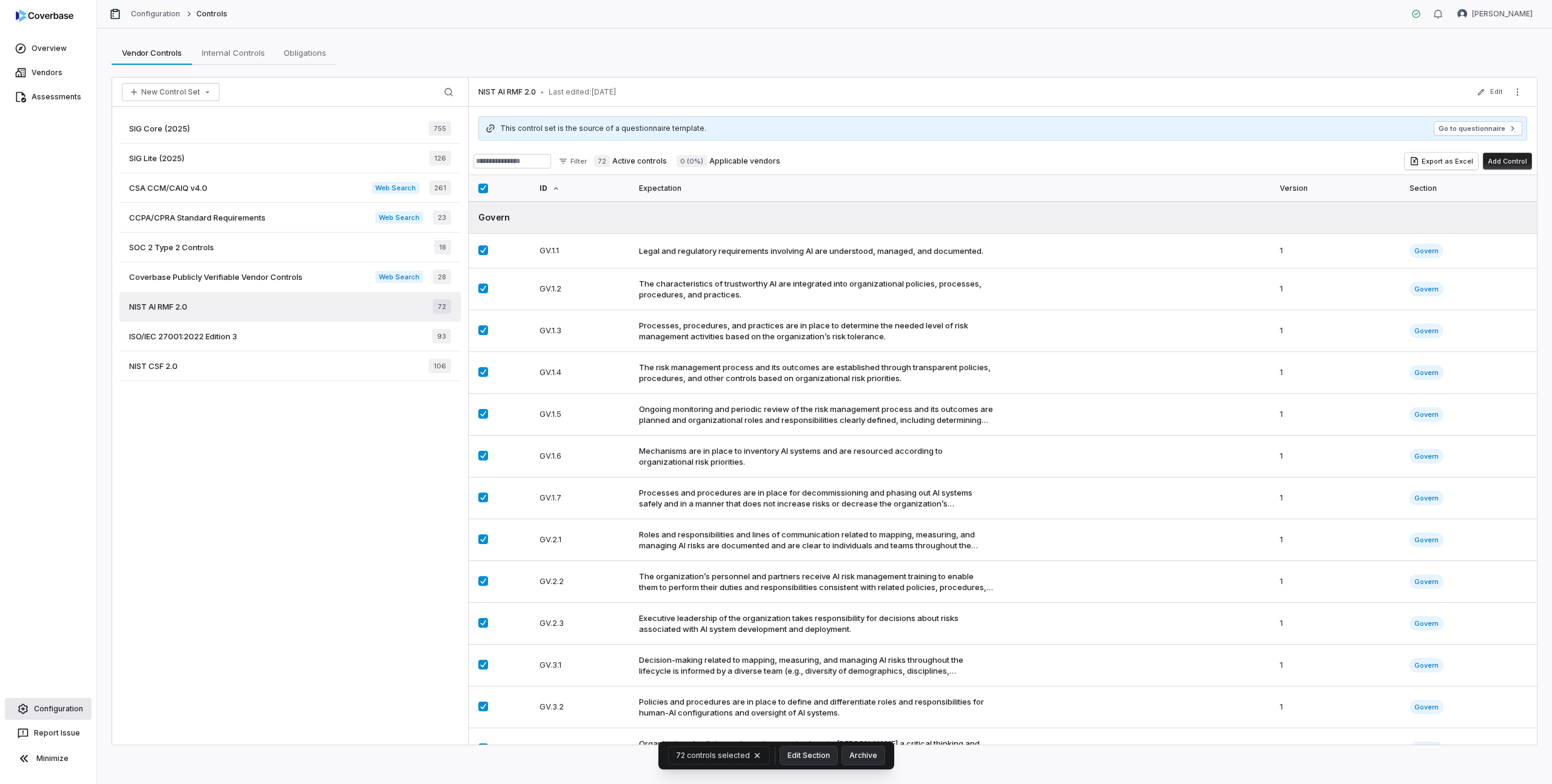
click at [60, 705] on span "Configuration" at bounding box center [59, 709] width 49 height 10
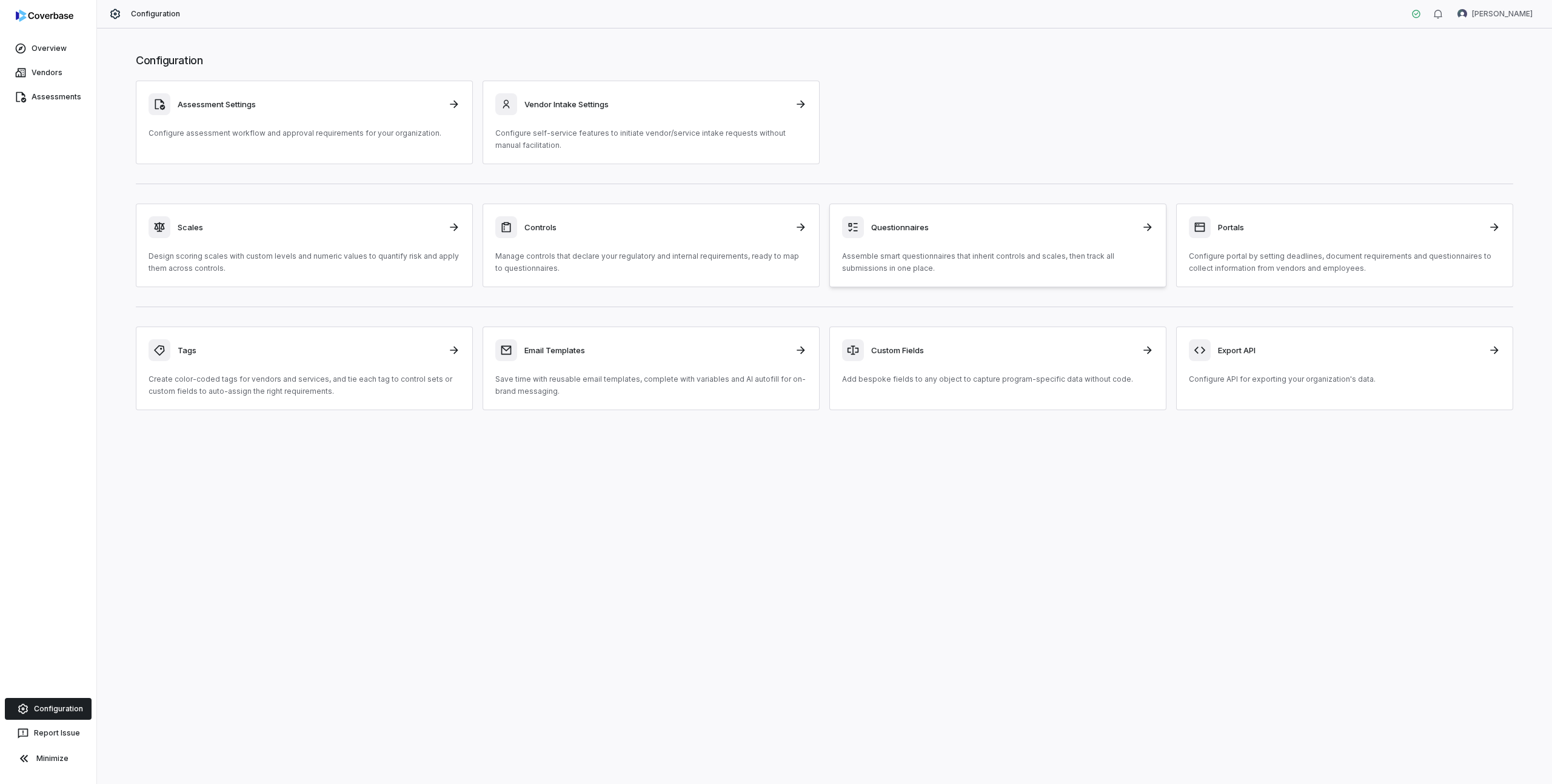
click at [877, 254] on p "Assemble smart questionnaires that inherit controls and scales, then track all …" at bounding box center [997, 262] width 311 height 24
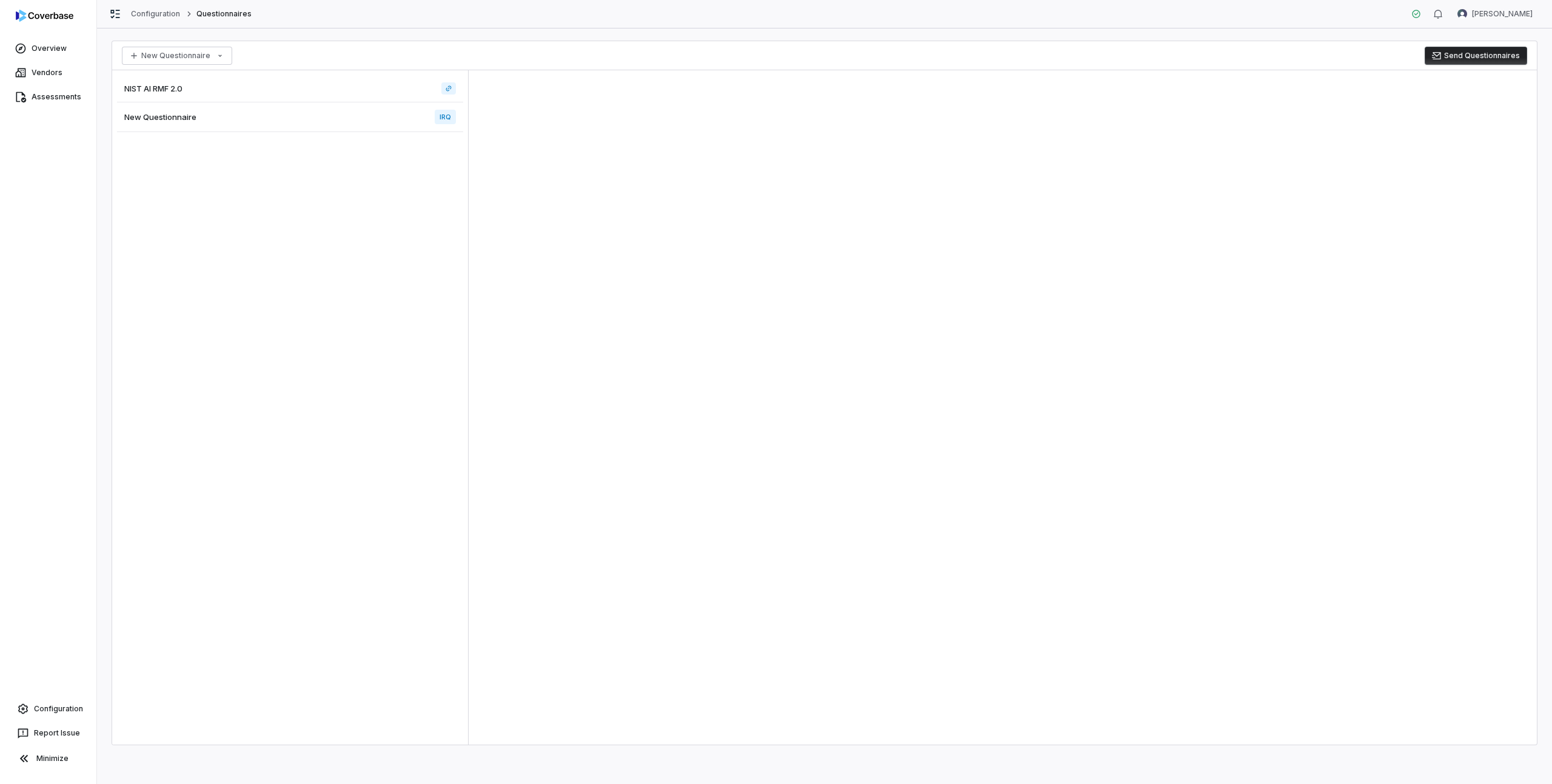
click at [191, 116] on span "New Questionnaire" at bounding box center [160, 116] width 72 height 11
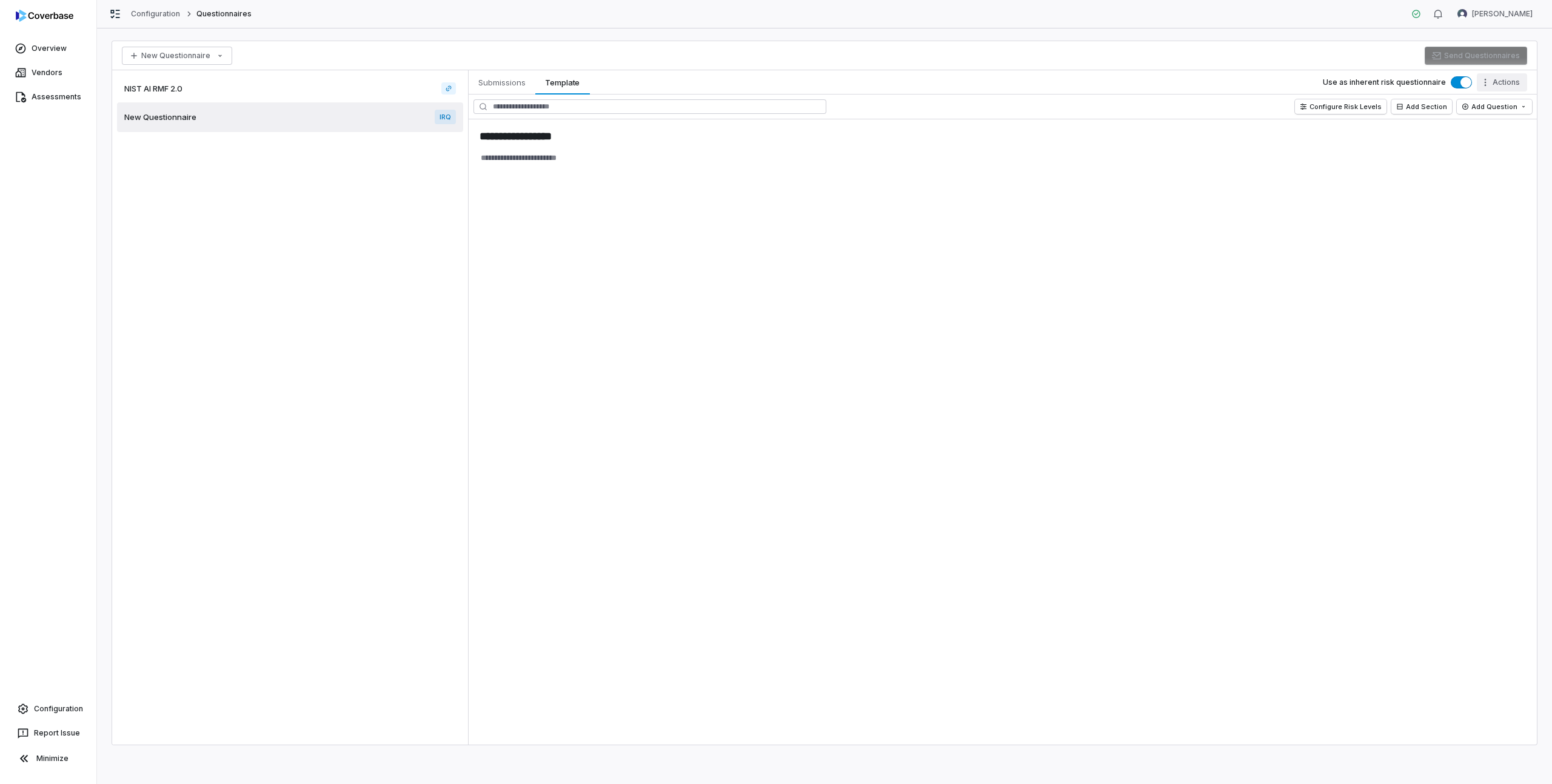
click at [1502, 84] on html "**********" at bounding box center [776, 392] width 1552 height 784
click at [1444, 206] on div "Delete Template" at bounding box center [1455, 207] width 135 height 20
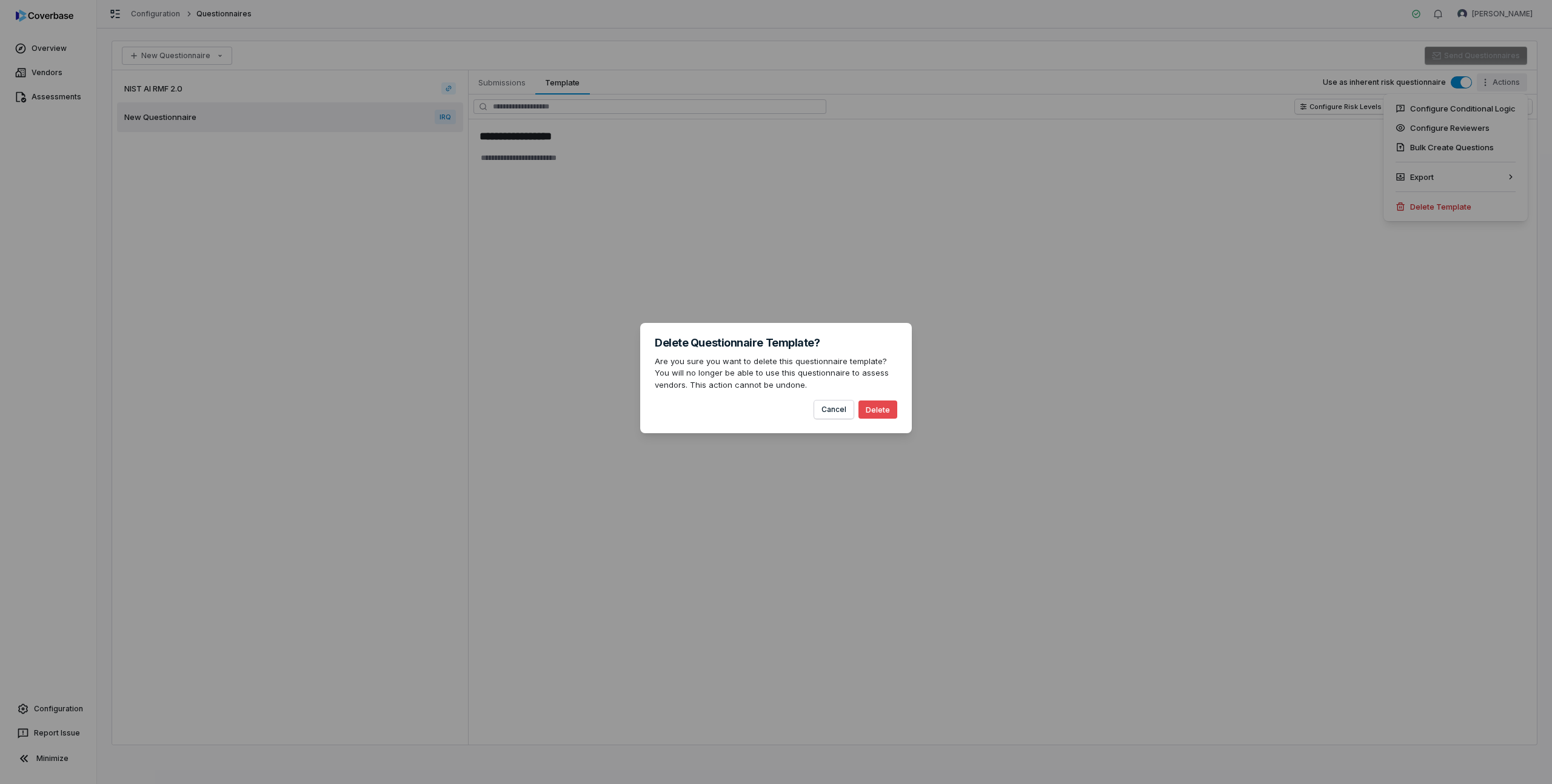
click at [887, 410] on button "Delete" at bounding box center [878, 410] width 39 height 19
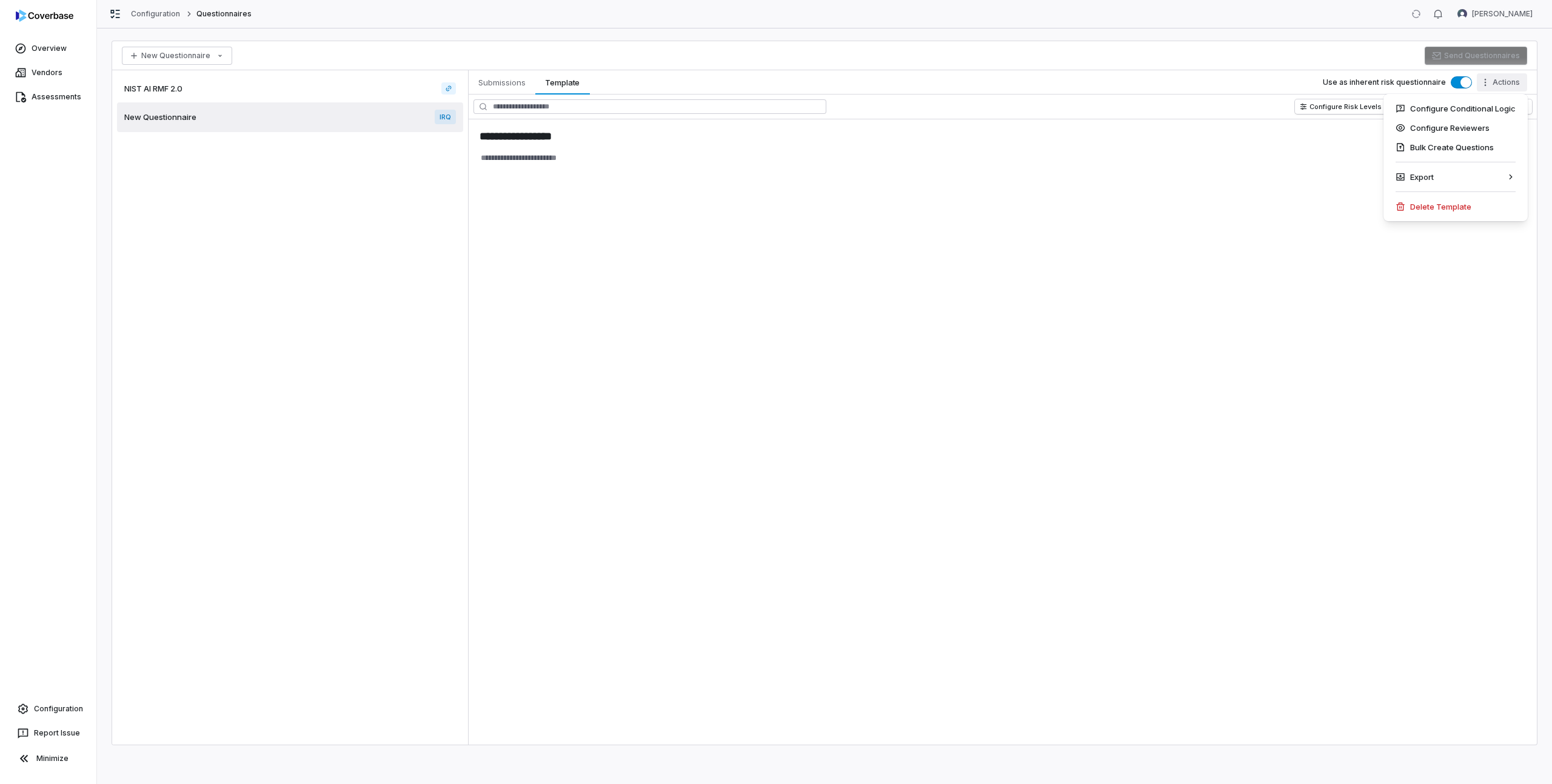
click at [216, 55] on html "**********" at bounding box center [776, 392] width 1552 height 784
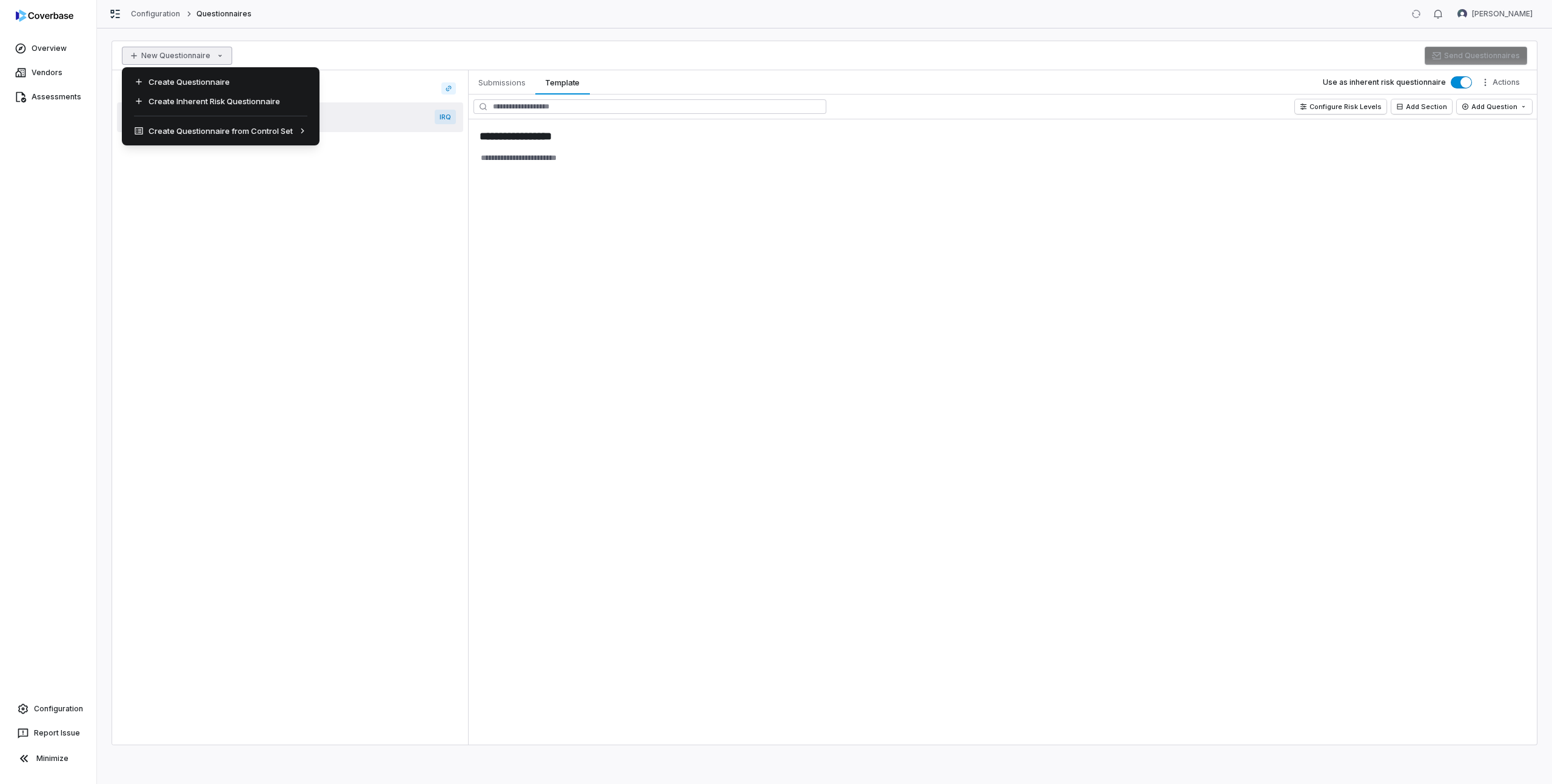
click at [216, 55] on html "**********" at bounding box center [776, 392] width 1552 height 784
click at [261, 46] on html "**********" at bounding box center [776, 392] width 1552 height 784
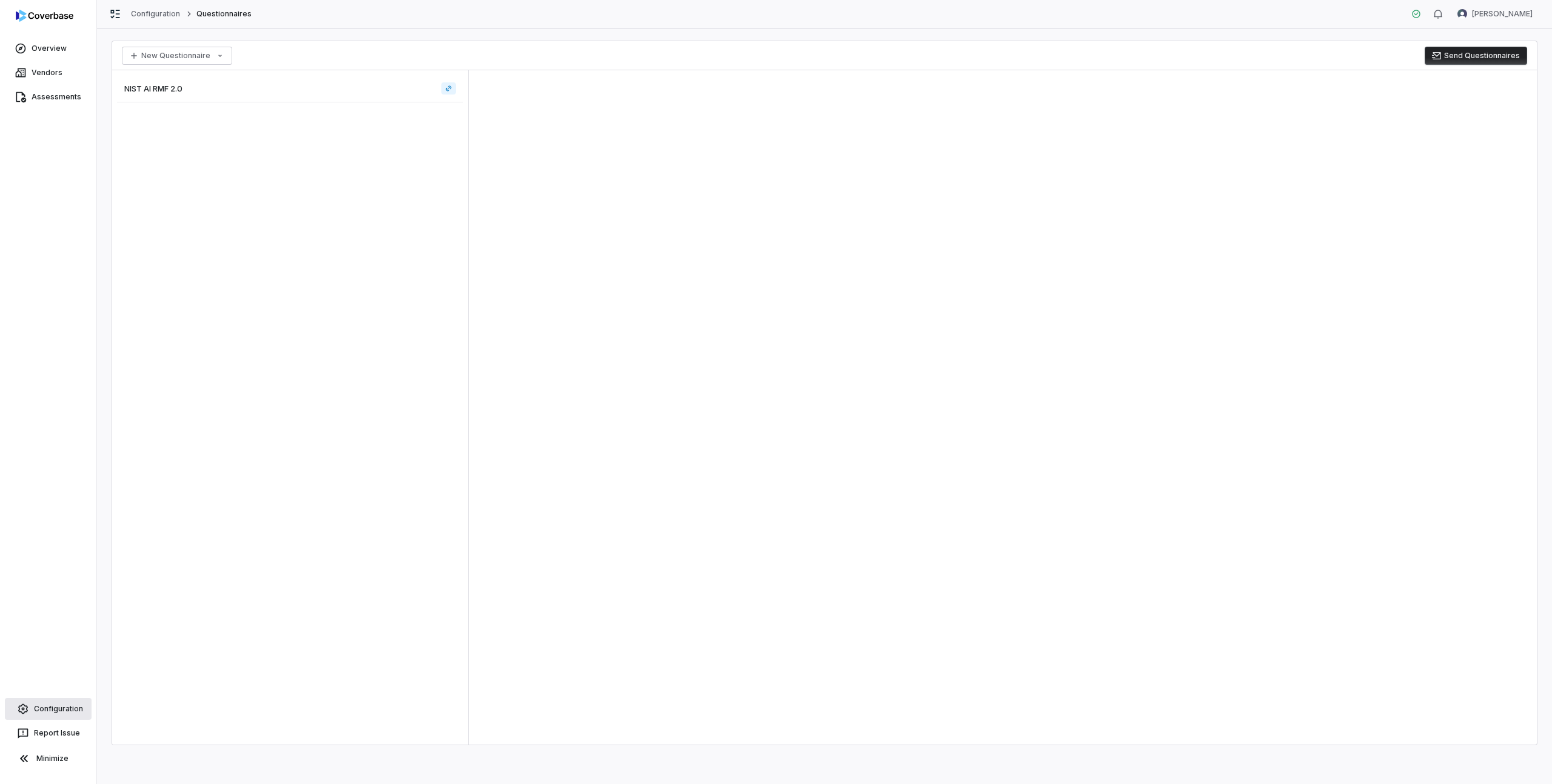
click at [51, 710] on span "Configuration" at bounding box center [59, 709] width 49 height 10
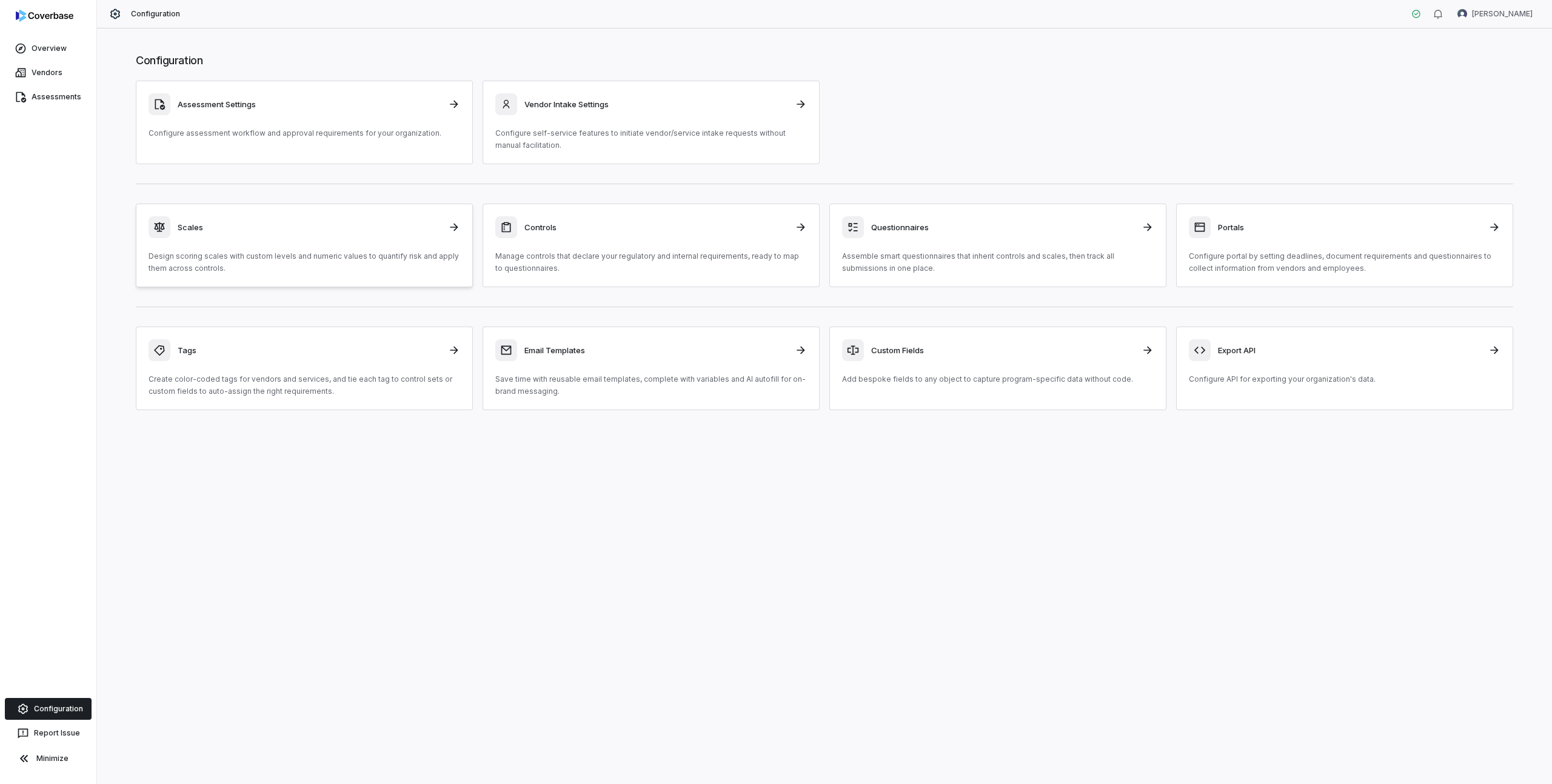
click at [272, 257] on p "Design scoring scales with custom levels and numeric values to quantify risk an…" at bounding box center [303, 262] width 311 height 24
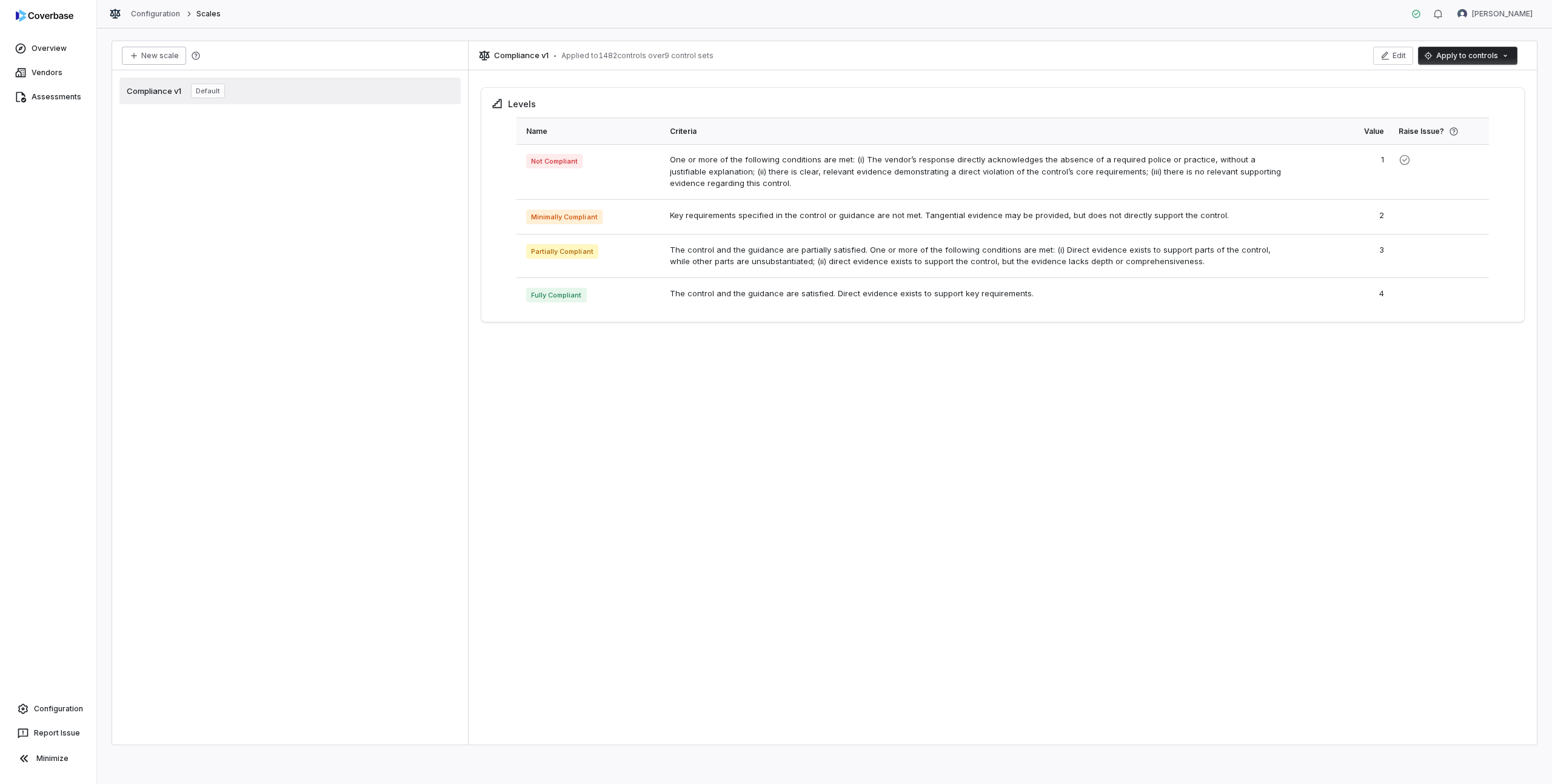
click at [159, 52] on button "New scale" at bounding box center [154, 56] width 64 height 19
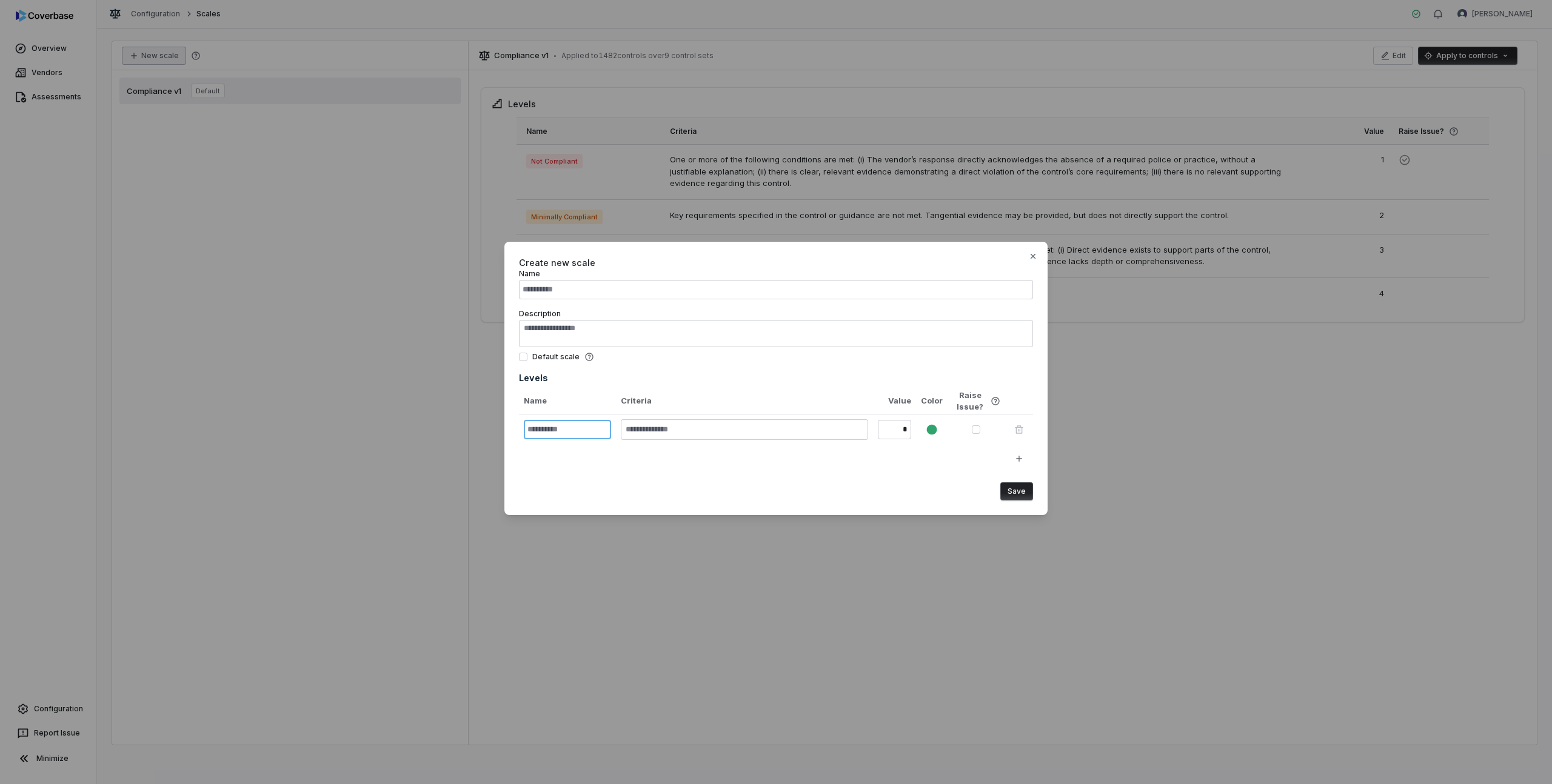
click at [550, 427] on input "text" at bounding box center [568, 430] width 88 height 20
click at [613, 361] on div "Default scale" at bounding box center [776, 357] width 514 height 10
click at [1033, 256] on icon "button" at bounding box center [1033, 255] width 5 height 5
type textarea "*"
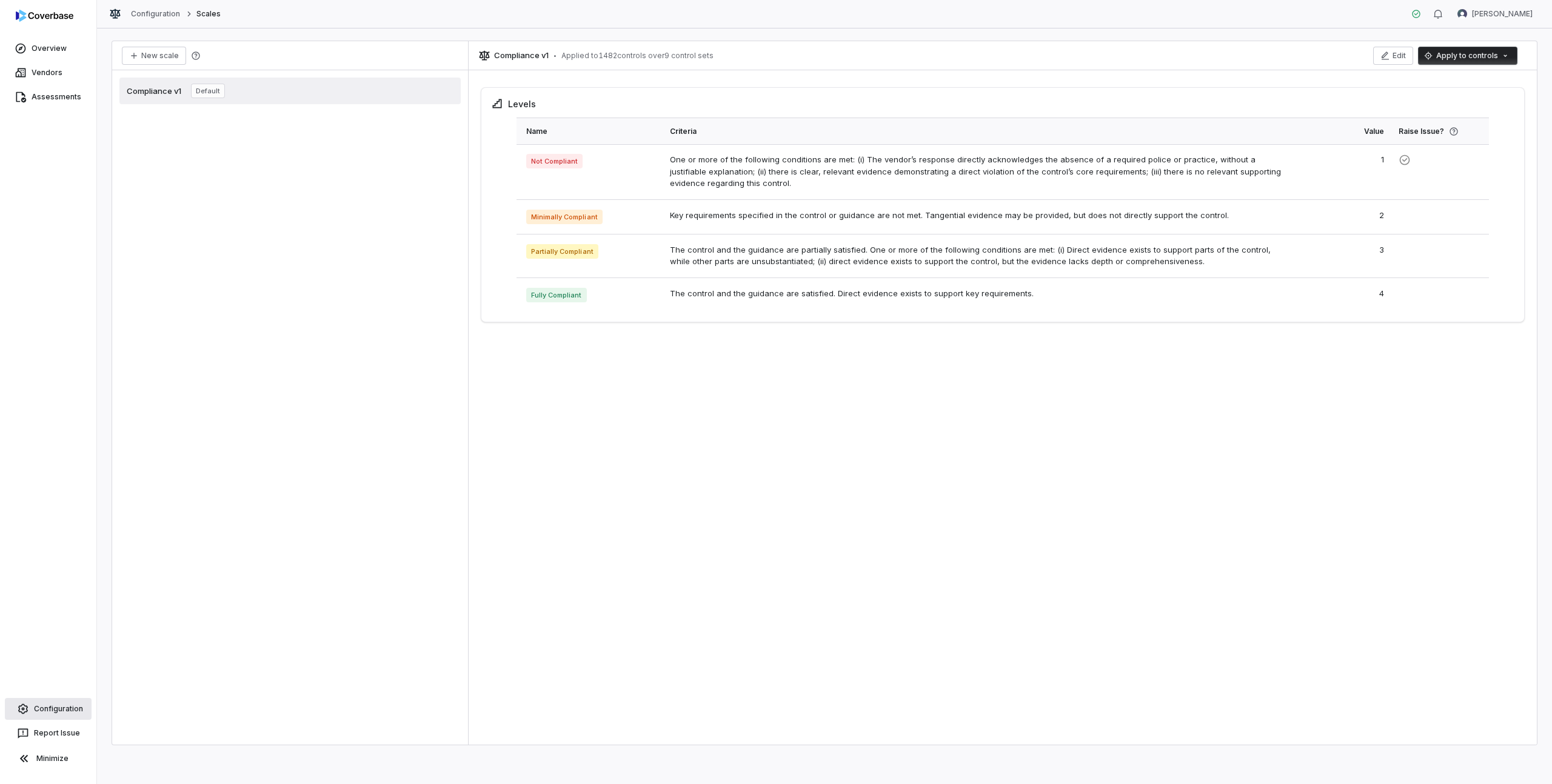
click at [43, 707] on span "Configuration" at bounding box center [59, 709] width 49 height 10
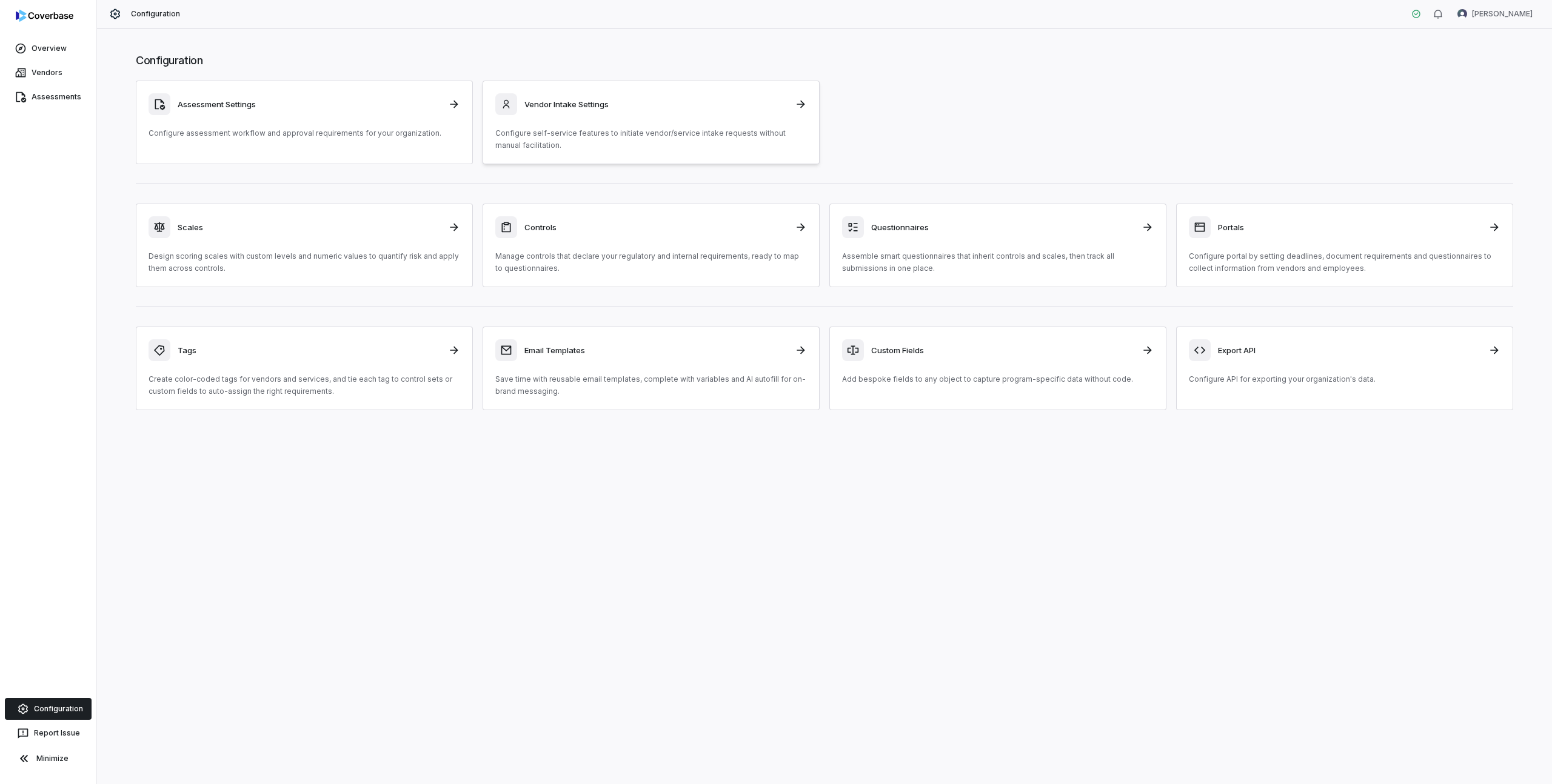
click at [606, 101] on h3 "Vendor Intake Settings" at bounding box center [657, 103] width 263 height 11
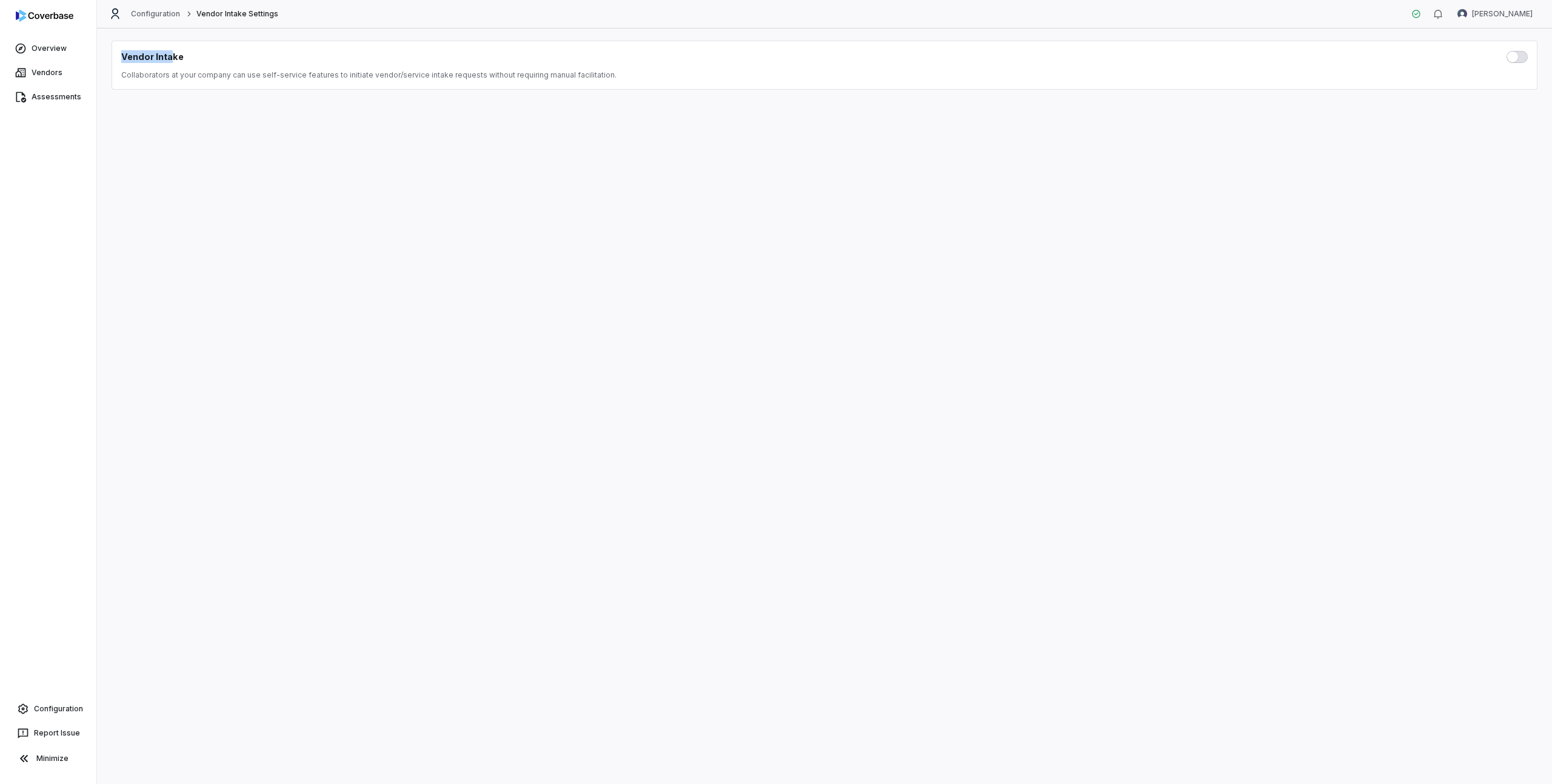
click at [172, 49] on div "Vendor Intake Collaborators at your company can use self-service features to in…" at bounding box center [824, 65] width 1426 height 49
click at [183, 79] on p "Collaborators at your company can use self-service features to initiate vendor/…" at bounding box center [824, 75] width 1407 height 10
click at [184, 74] on p "Collaborators at your company can use self-service features to initiate vendor/…" at bounding box center [824, 75] width 1407 height 10
click at [148, 7] on div "Configuration Vendor Intake Settings [PERSON_NAME]" at bounding box center [824, 14] width 1455 height 28
click at [148, 10] on link "Configuration" at bounding box center [155, 14] width 50 height 10
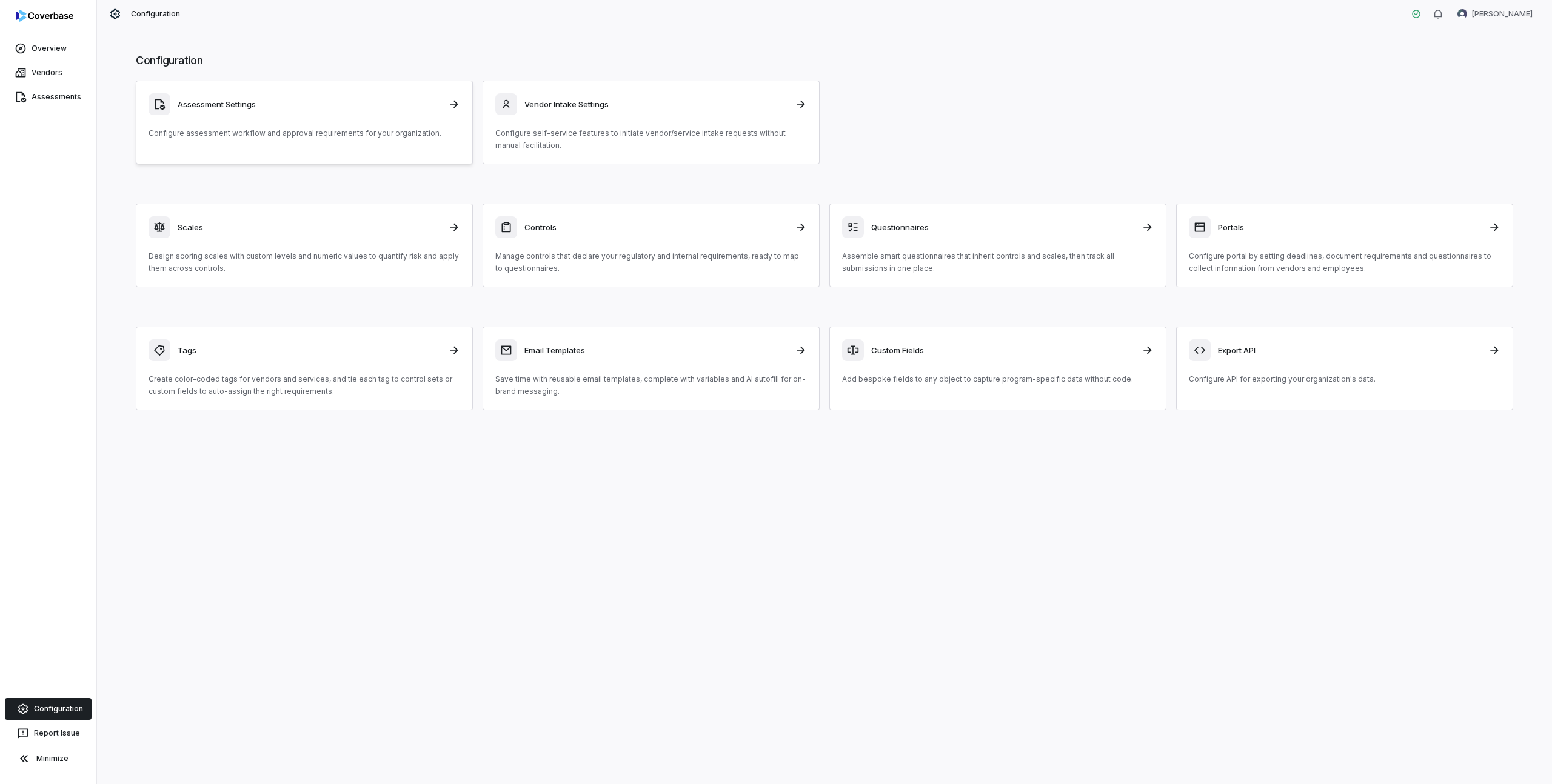
click at [236, 118] on div "Assessment Settings Configure assessment workflow and approval requirements for…" at bounding box center [303, 116] width 311 height 46
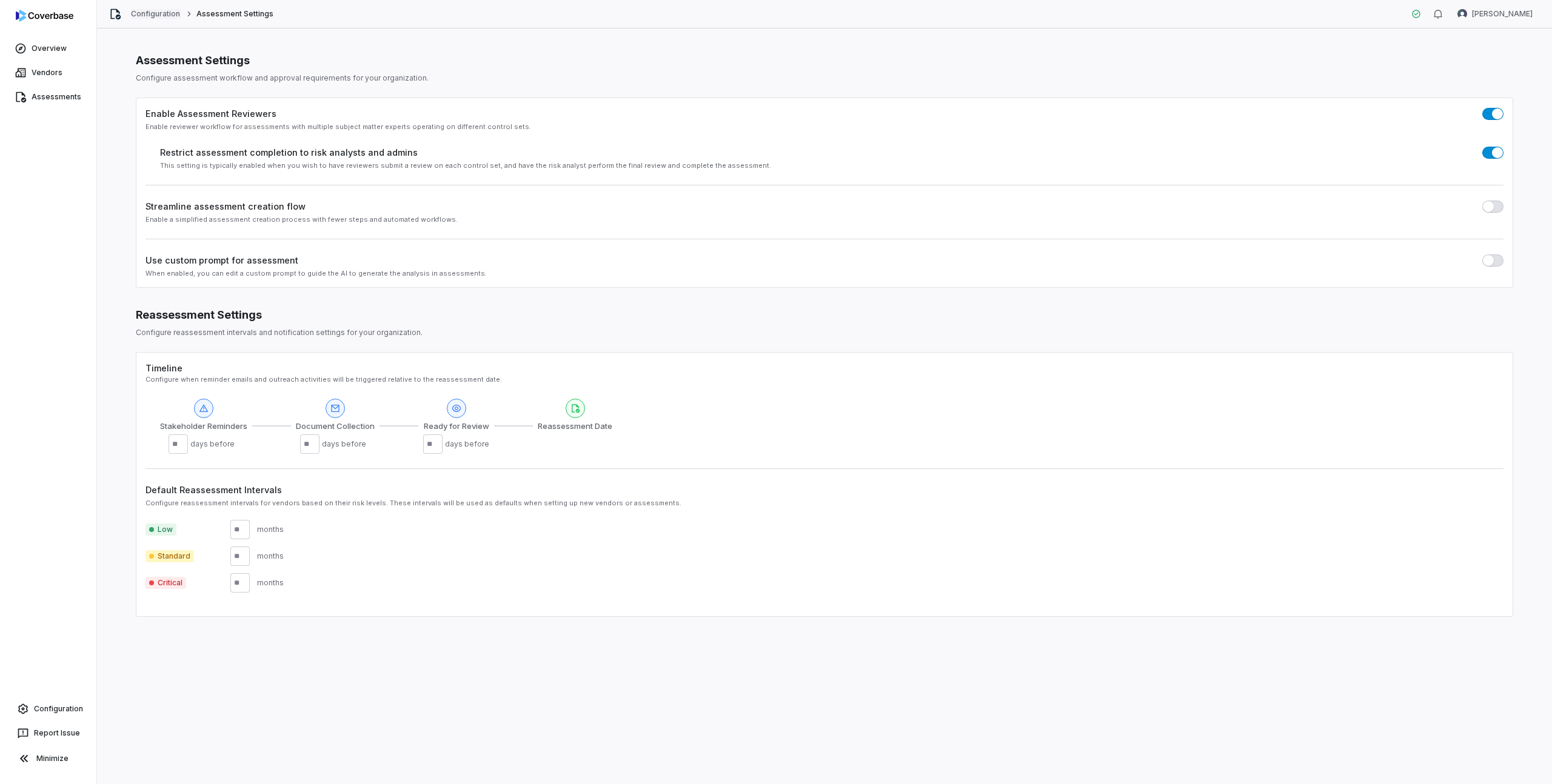
click at [168, 13] on link "Configuration" at bounding box center [155, 14] width 50 height 10
